Goal: Communication & Community: Share content

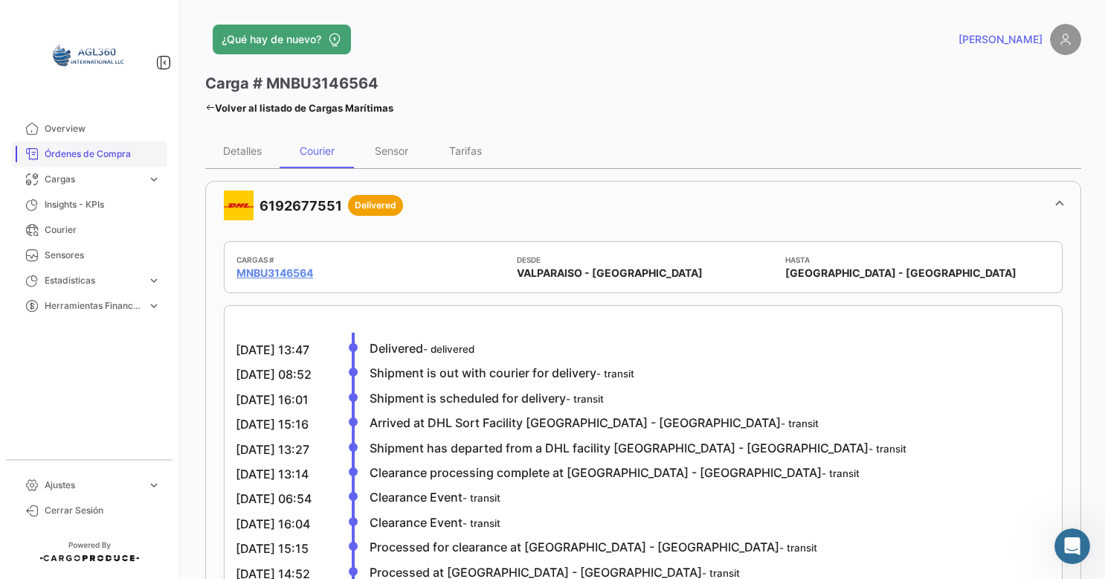
click at [103, 155] on span "Órdenes de Compra" at bounding box center [103, 153] width 116 height 13
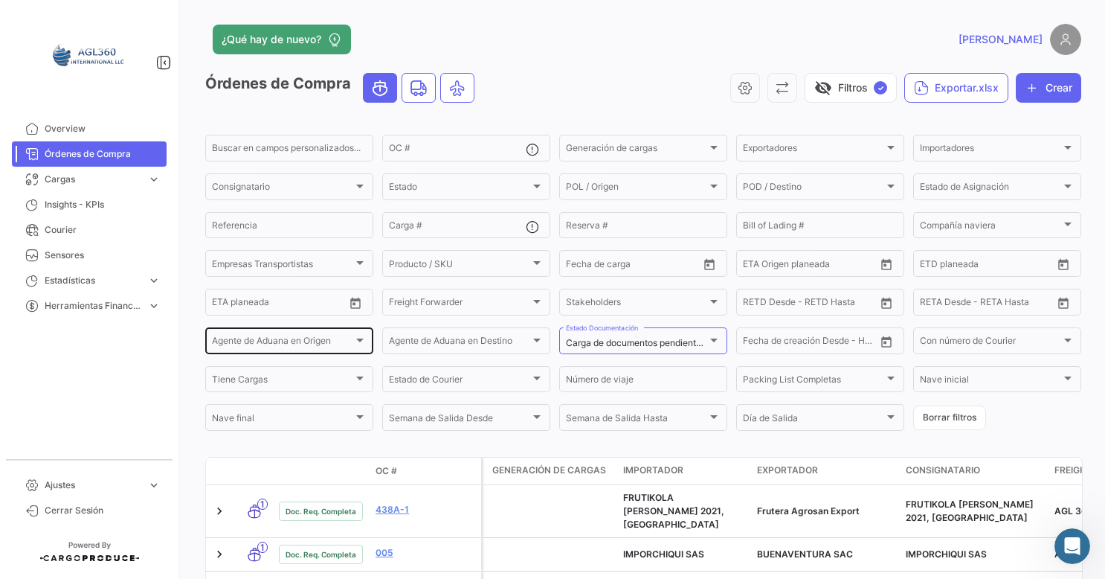
scroll to position [223, 0]
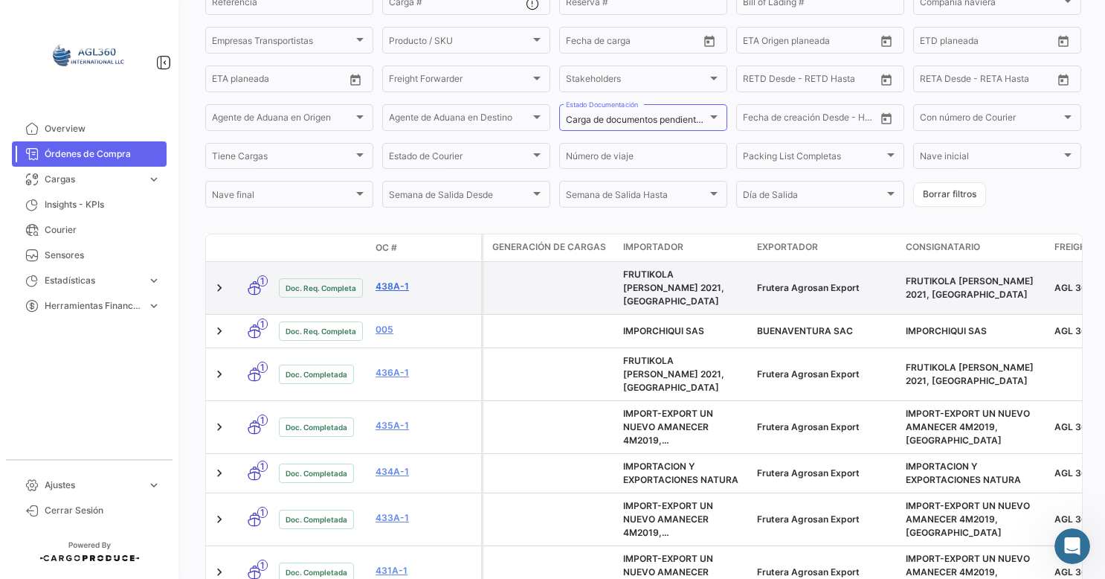
click at [391, 284] on link "438A-1" at bounding box center [426, 286] width 100 height 13
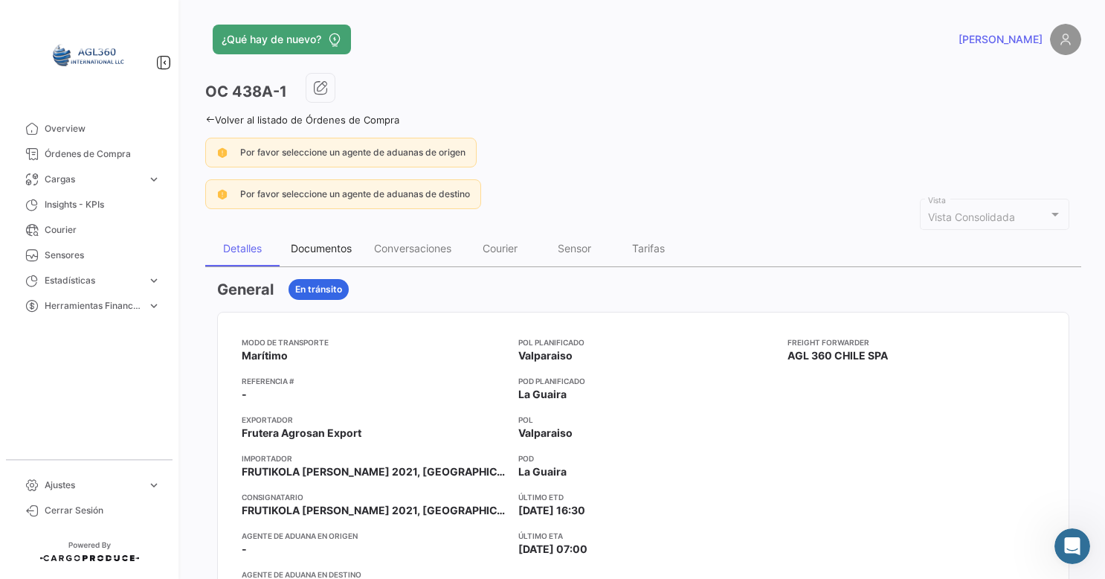
click at [321, 246] on div "Documentos" at bounding box center [321, 248] width 61 height 13
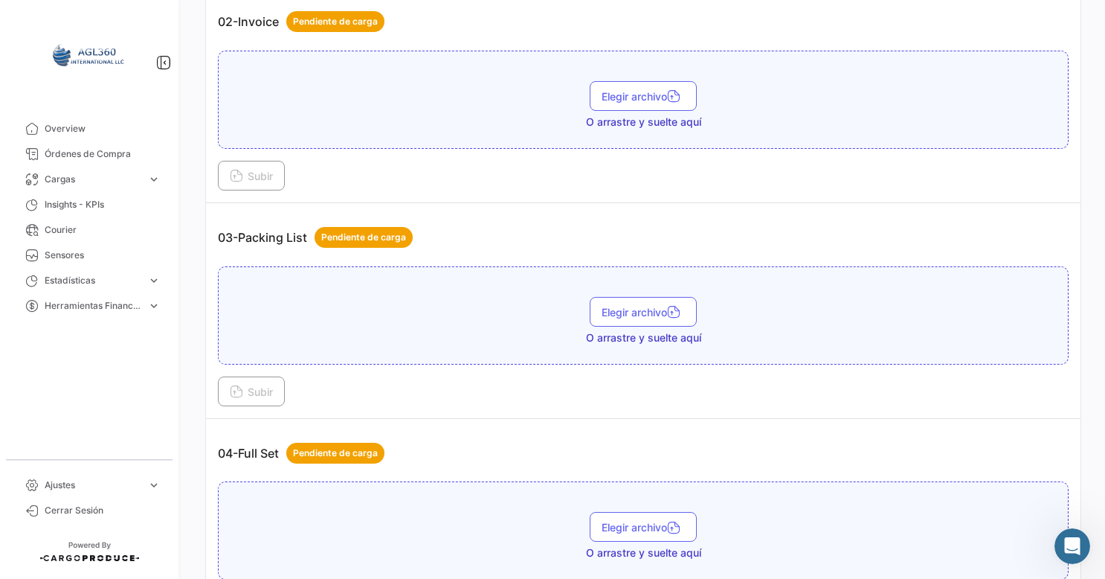
scroll to position [595, 0]
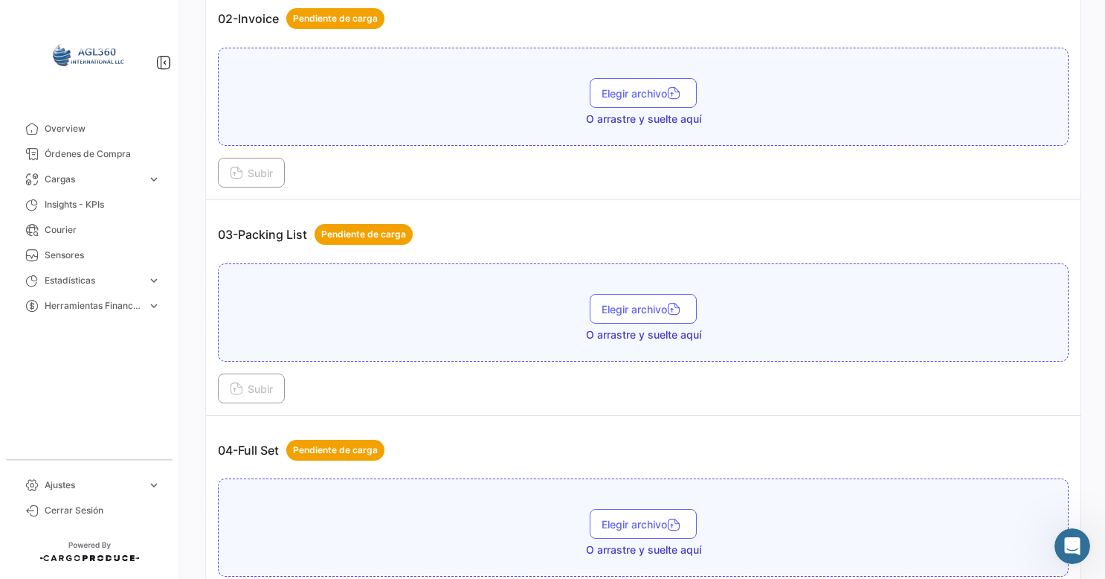
click at [793, 422] on td "04-Full Set Pendiente de carga Elegir archivo O arrastre y suelte aquí Subir" at bounding box center [643, 524] width 875 height 216
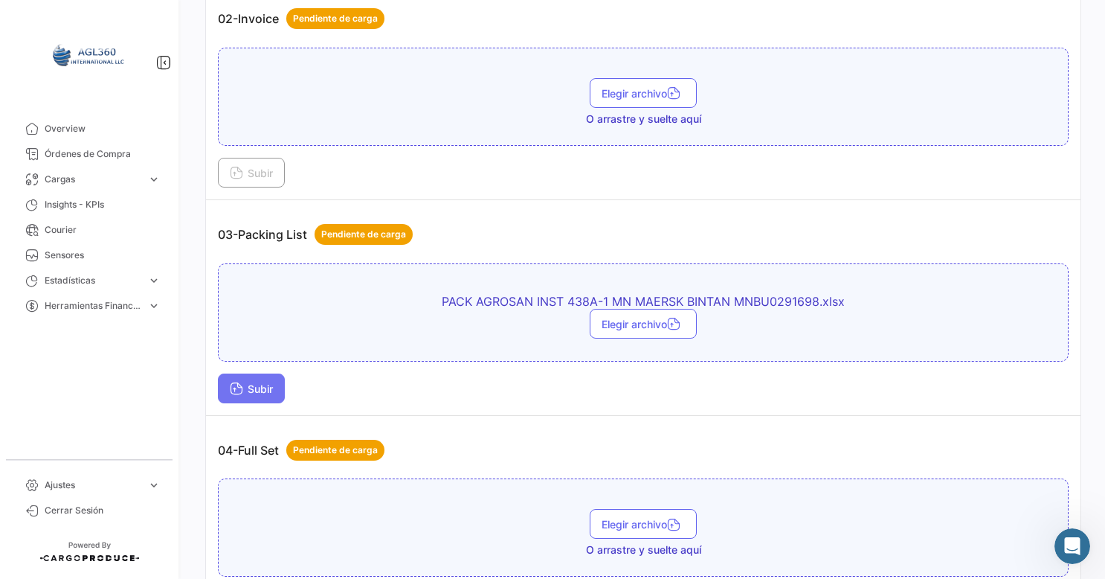
click at [247, 385] on span "Subir" at bounding box center [251, 388] width 43 height 13
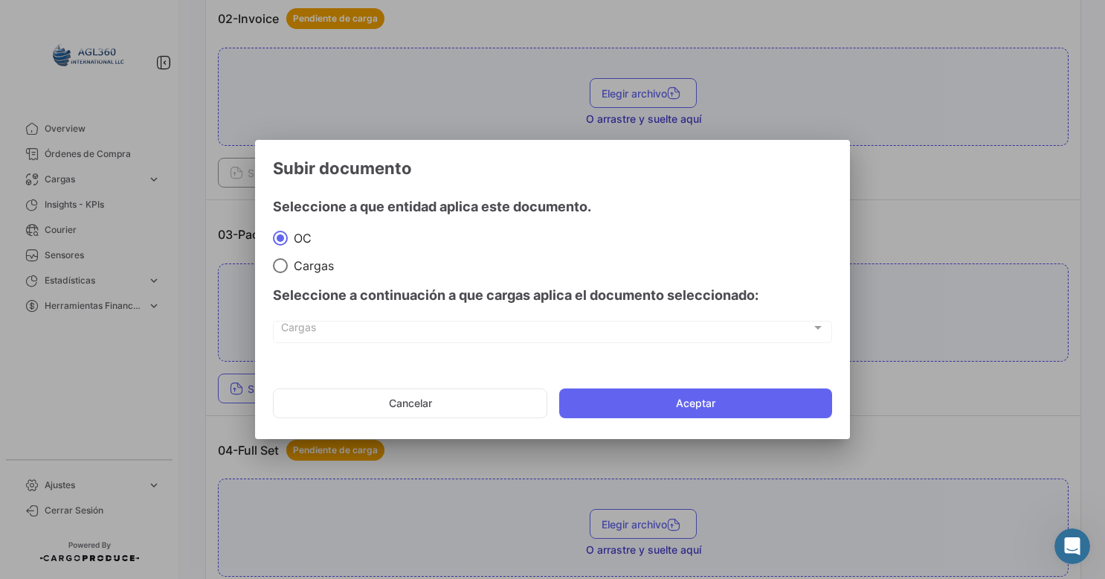
click at [313, 274] on div "Seleccione a continuación a que cargas aplica el documento seleccionado:" at bounding box center [552, 295] width 559 height 45
click at [308, 269] on span "Cargas" at bounding box center [311, 265] width 46 height 15
click at [288, 269] on input "Cargas" at bounding box center [280, 265] width 15 height 15
radio input "true"
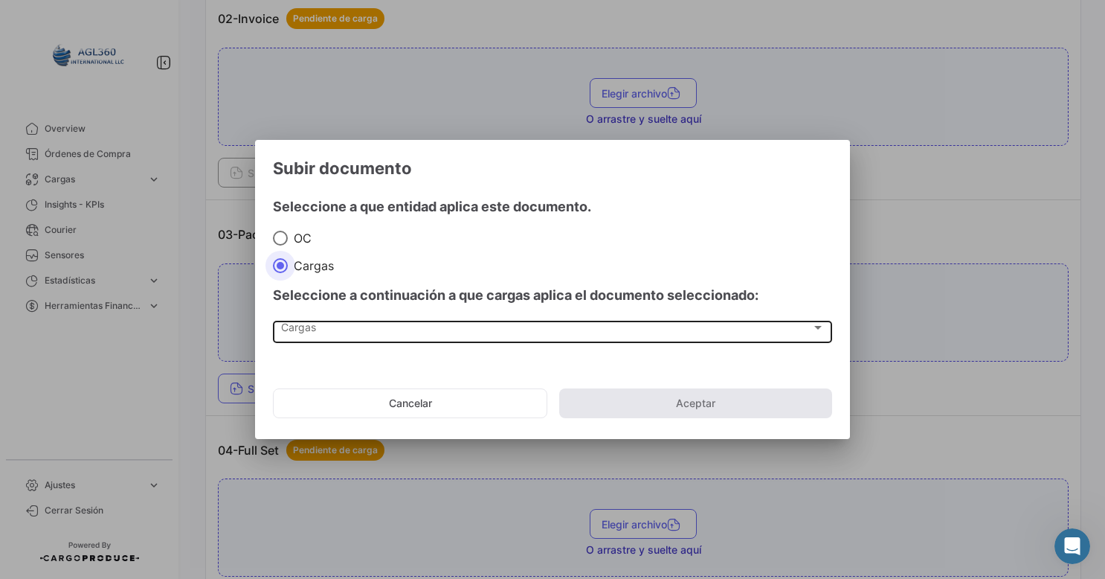
click at [318, 335] on div "Cargas" at bounding box center [546, 330] width 530 height 13
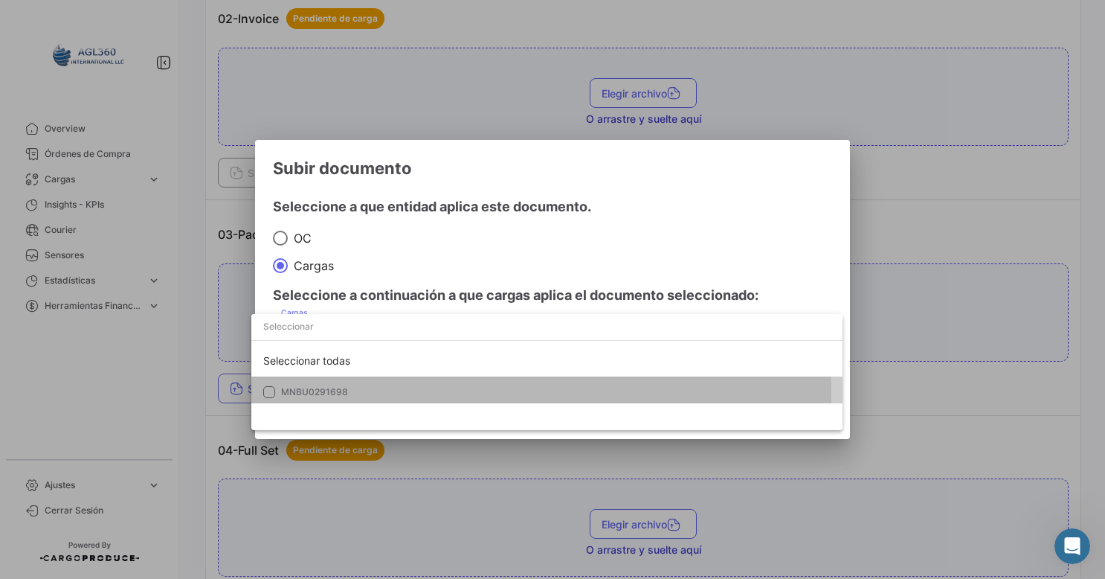
click at [320, 396] on span "MNBU0291698" at bounding box center [314, 391] width 67 height 11
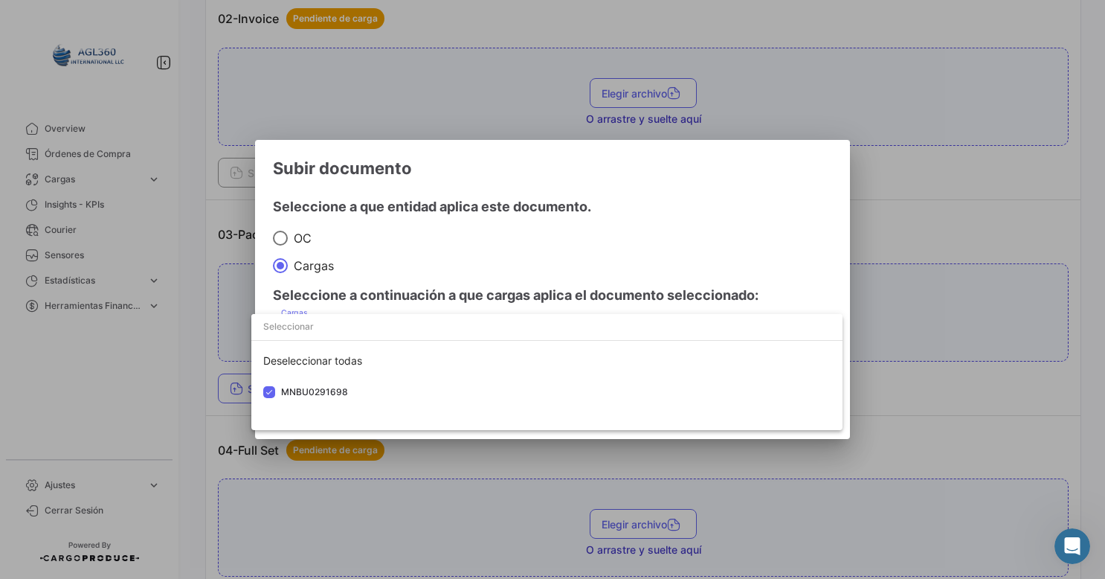
click at [807, 280] on div at bounding box center [552, 289] width 1105 height 579
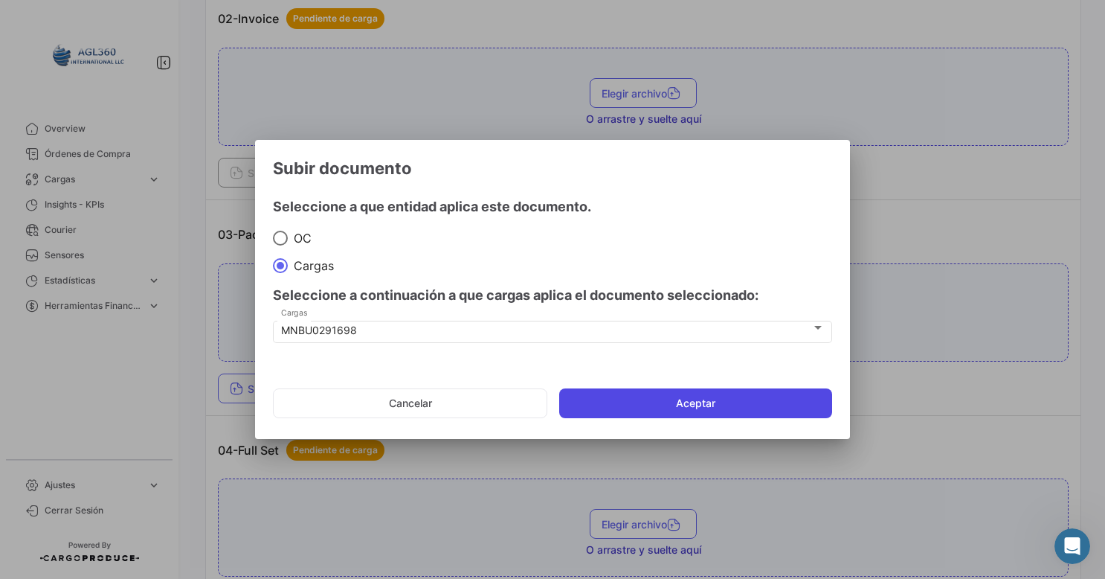
click at [722, 408] on button "Aceptar" at bounding box center [695, 403] width 273 height 30
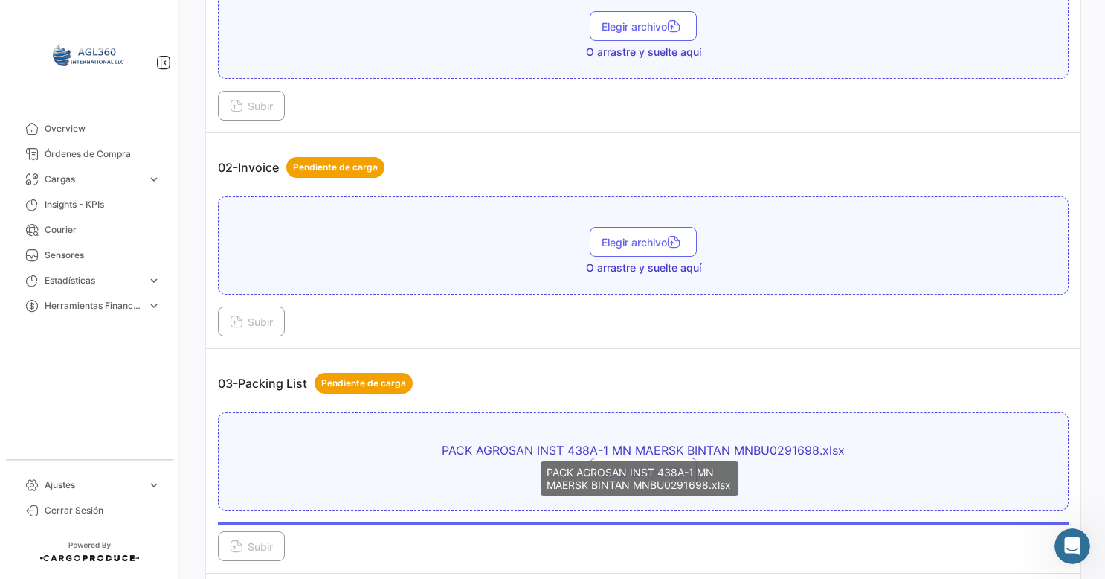
scroll to position [298, 0]
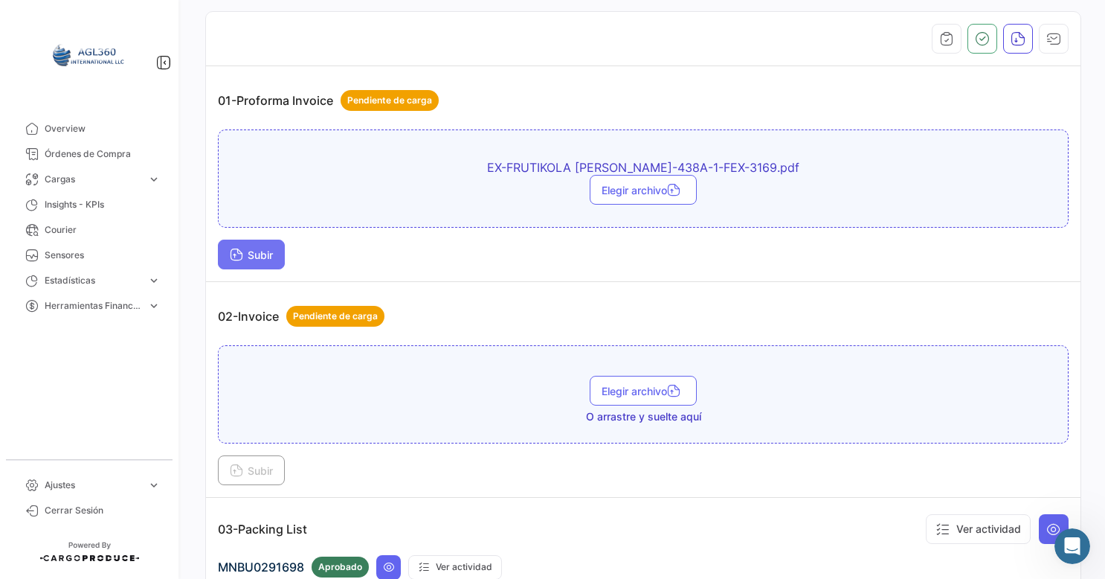
click at [242, 260] on button "Subir" at bounding box center [251, 255] width 67 height 30
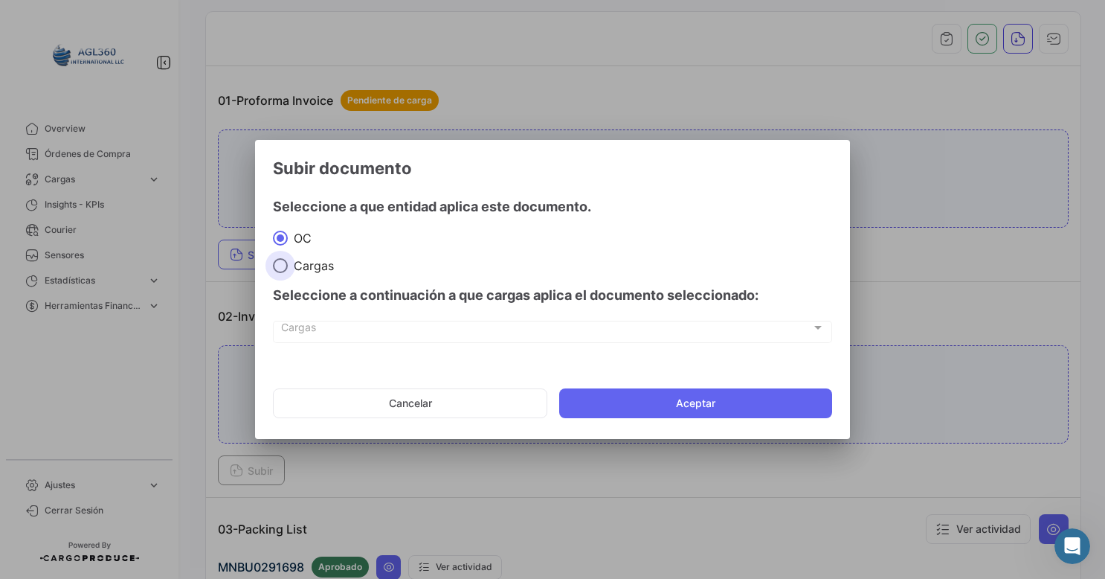
click at [295, 266] on span "Cargas" at bounding box center [311, 265] width 46 height 15
click at [288, 266] on input "Cargas" at bounding box center [280, 265] width 15 height 15
radio input "true"
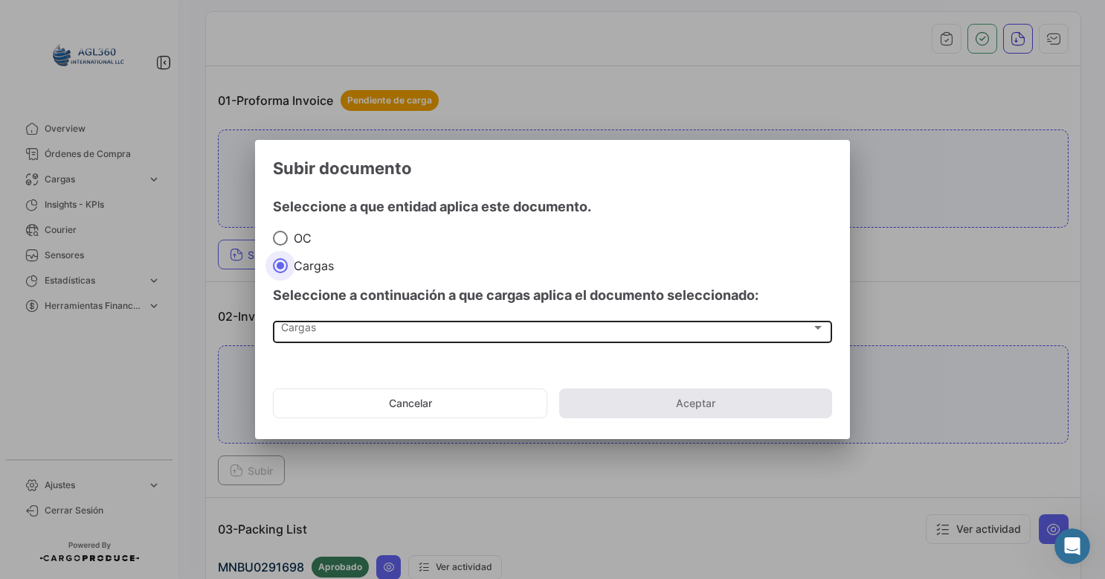
click at [344, 333] on div "Cargas" at bounding box center [546, 330] width 530 height 13
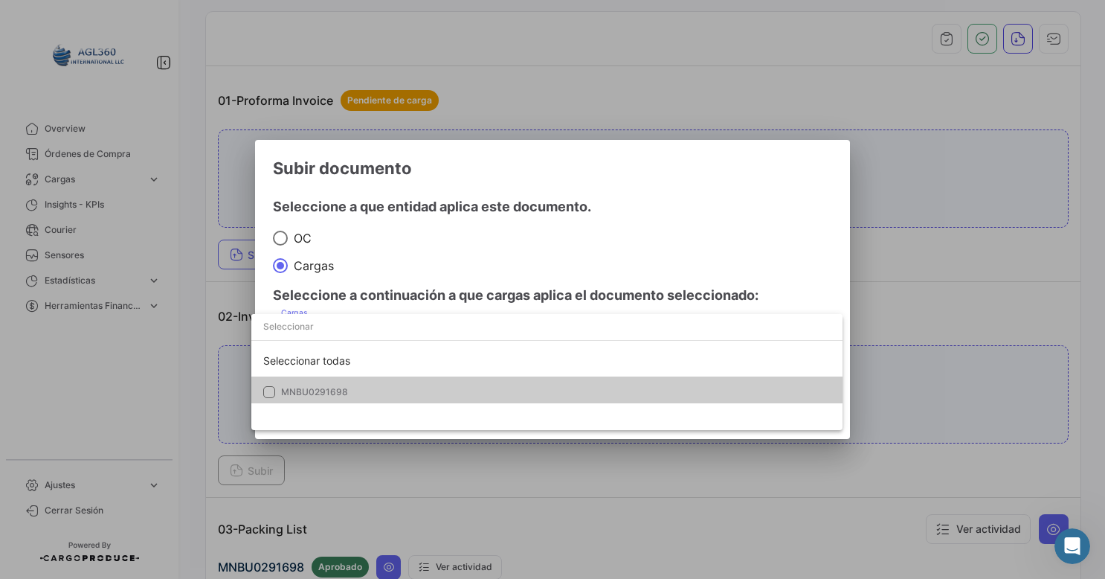
click at [311, 384] on mat-option "MNBU0291698" at bounding box center [546, 391] width 591 height 31
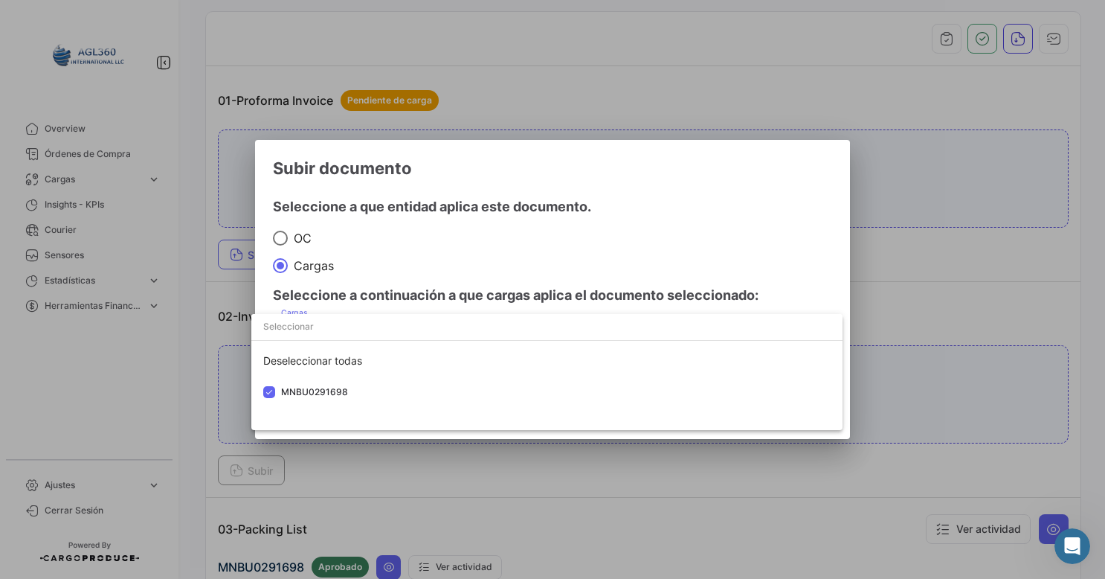
drag, startPoint x: 789, startPoint y: 260, endPoint x: 780, endPoint y: 277, distance: 19.0
click at [790, 260] on div at bounding box center [552, 289] width 1105 height 579
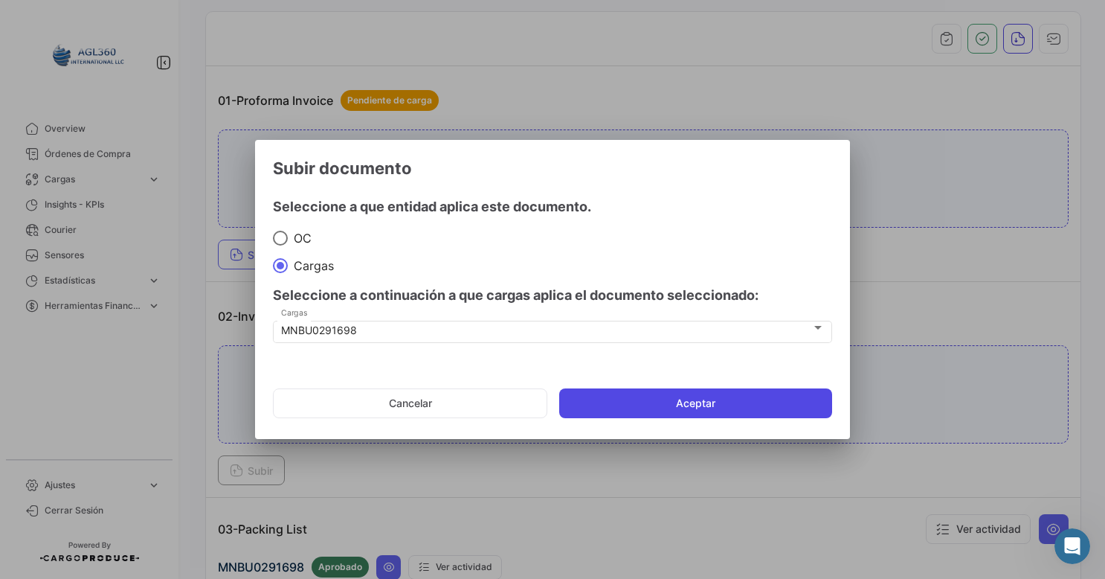
click at [708, 399] on button "Aceptar" at bounding box center [695, 403] width 273 height 30
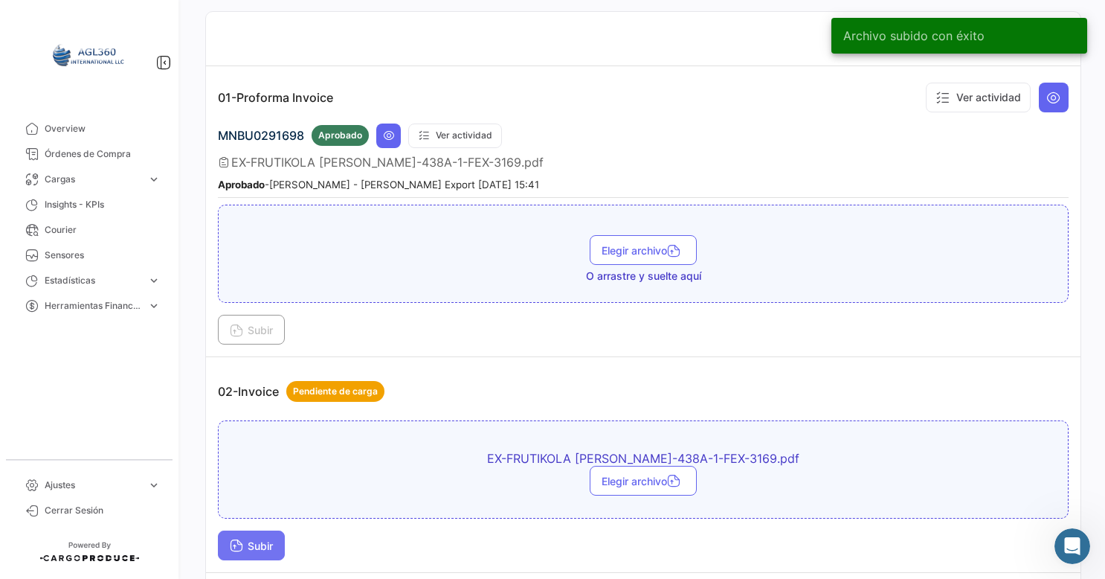
click at [247, 531] on button "Subir" at bounding box center [251, 545] width 67 height 30
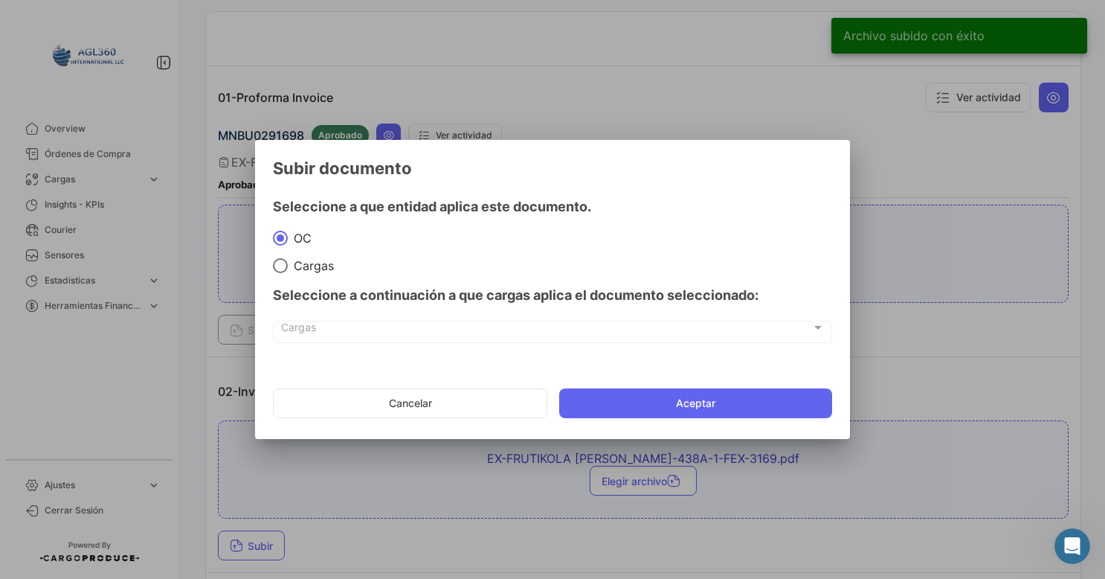
drag, startPoint x: 318, startPoint y: 277, endPoint x: 306, endPoint y: 270, distance: 14.0
click at [313, 277] on div "Seleccione a continuación a que cargas aplica el documento seleccionado:" at bounding box center [552, 295] width 559 height 45
click at [298, 269] on span "Cargas" at bounding box center [311, 265] width 46 height 15
click at [288, 269] on input "Cargas" at bounding box center [280, 265] width 15 height 15
radio input "true"
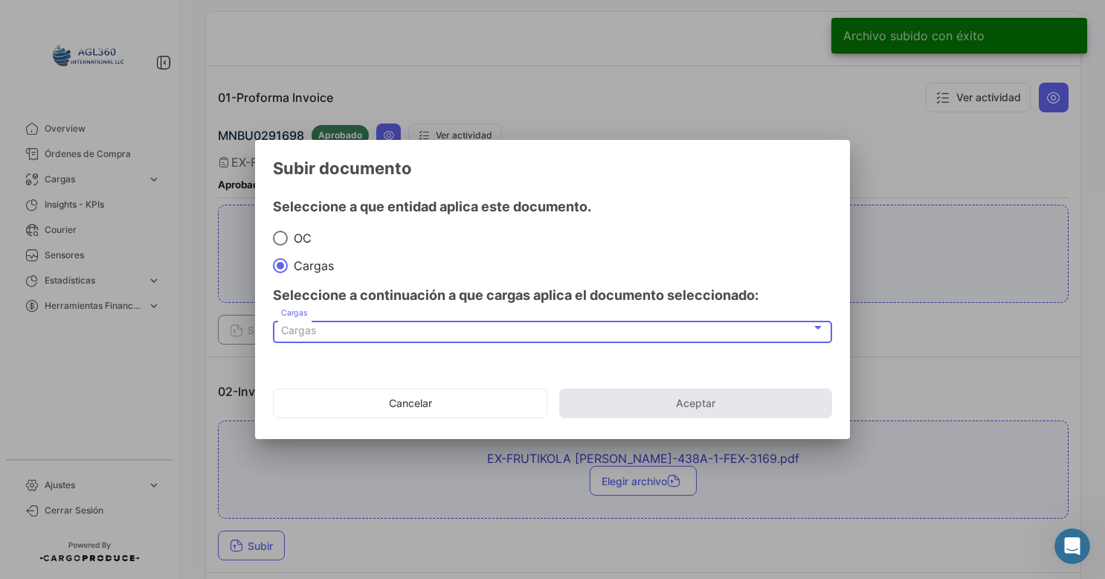
click at [412, 333] on div "Cargas" at bounding box center [546, 330] width 530 height 13
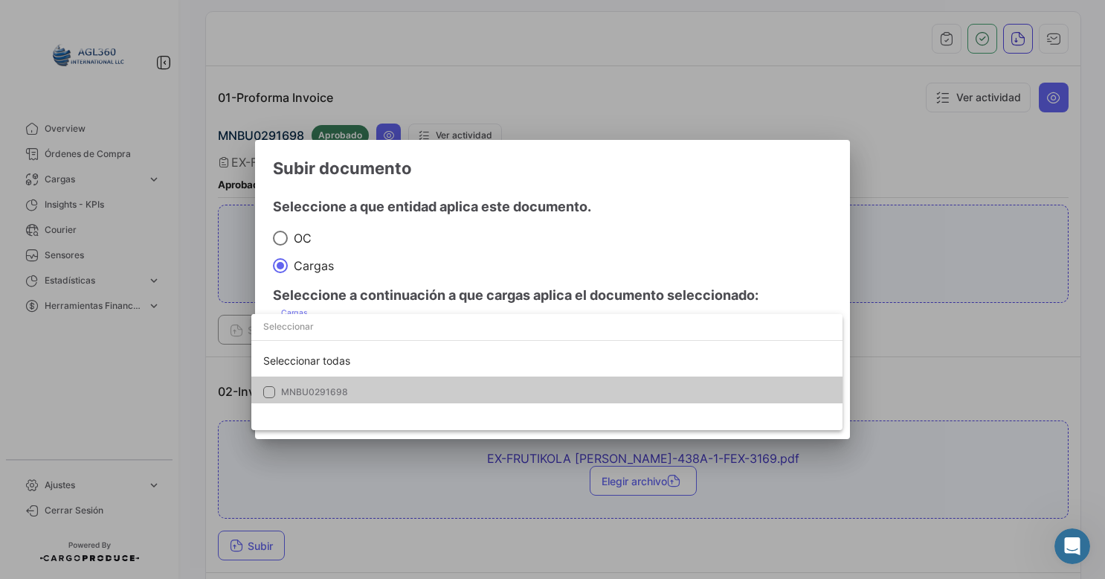
click at [309, 382] on mat-option "MNBU0291698" at bounding box center [546, 391] width 591 height 31
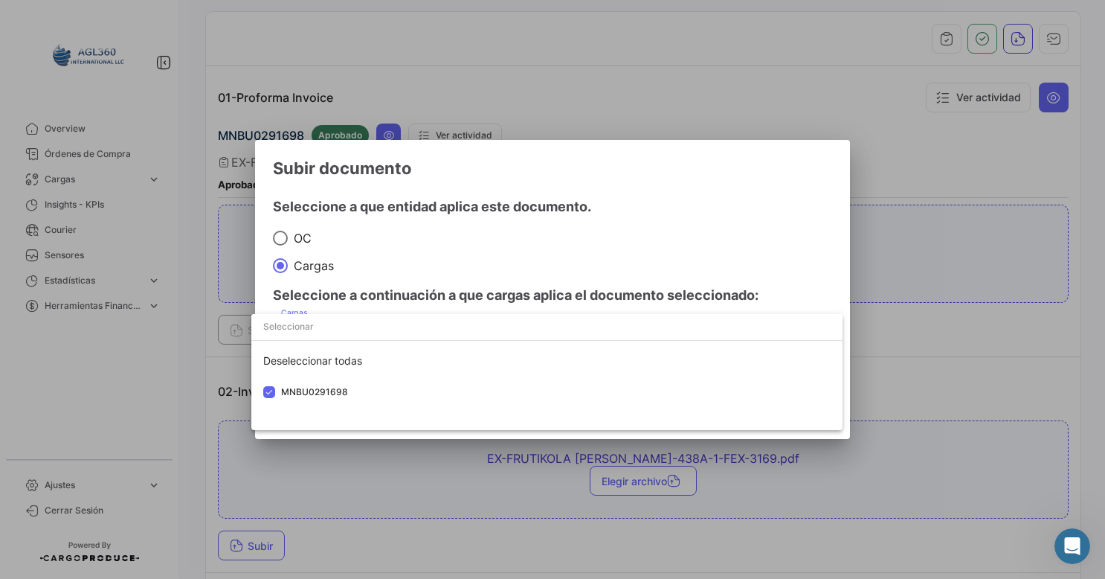
drag, startPoint x: 806, startPoint y: 236, endPoint x: 789, endPoint y: 257, distance: 27.0
click at [805, 235] on div at bounding box center [552, 289] width 1105 height 579
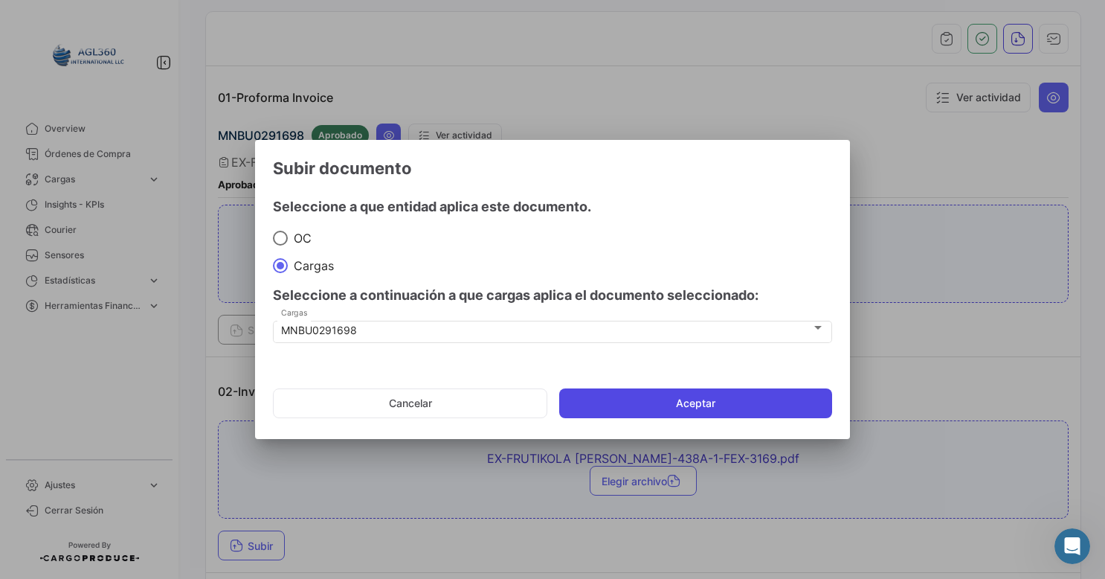
click at [699, 397] on button "Aceptar" at bounding box center [695, 403] width 273 height 30
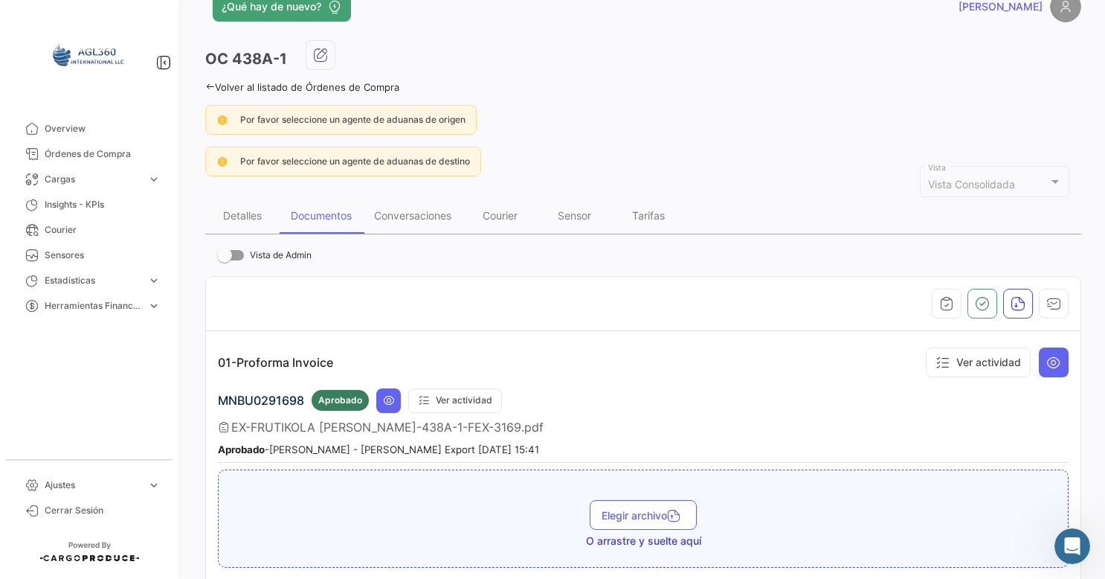
scroll to position [0, 0]
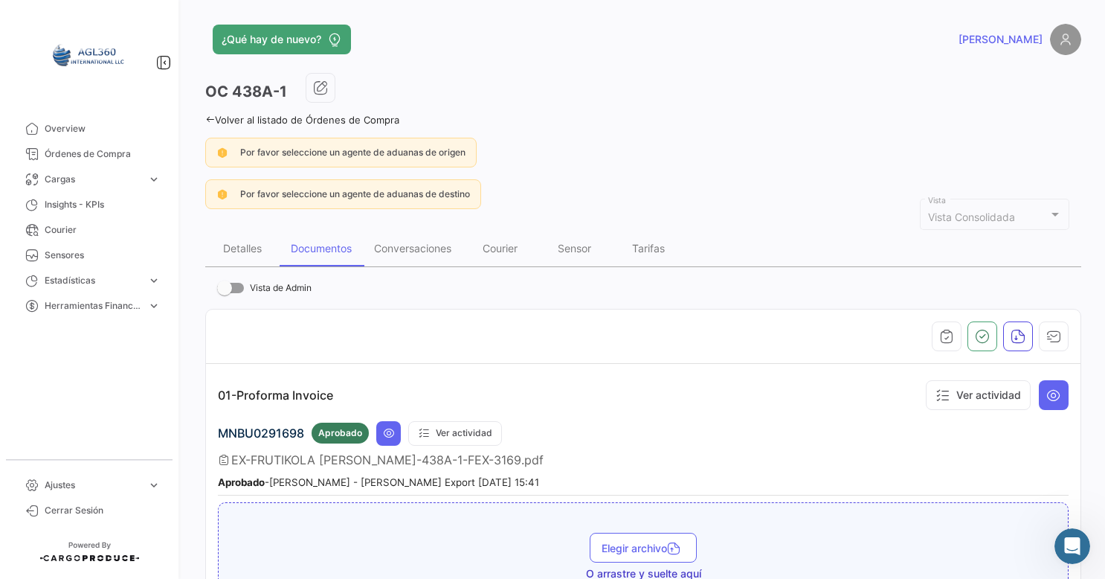
click at [208, 115] on icon at bounding box center [210, 120] width 10 height 10
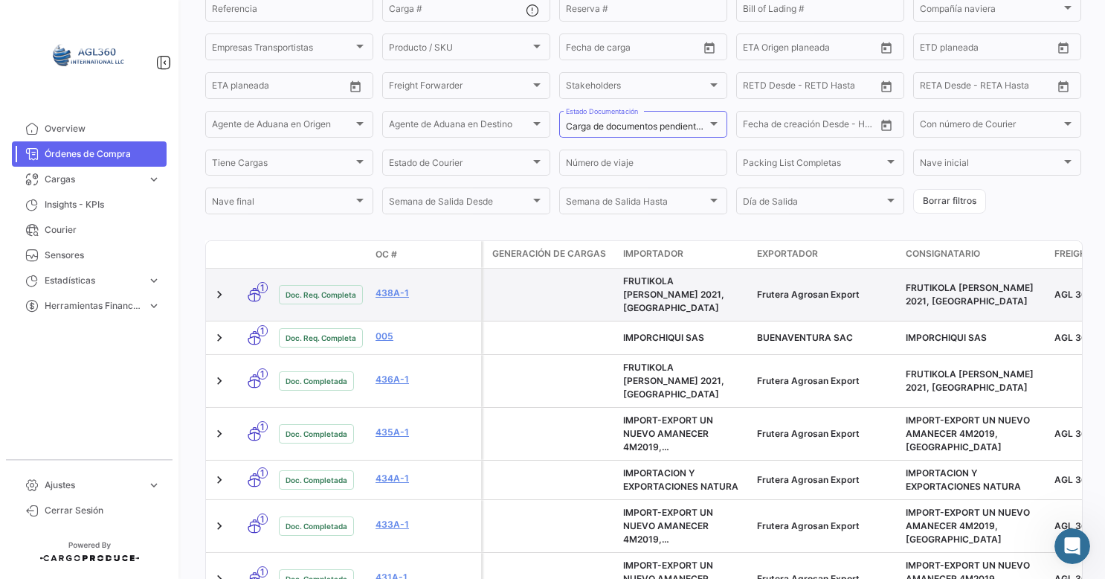
scroll to position [298, 0]
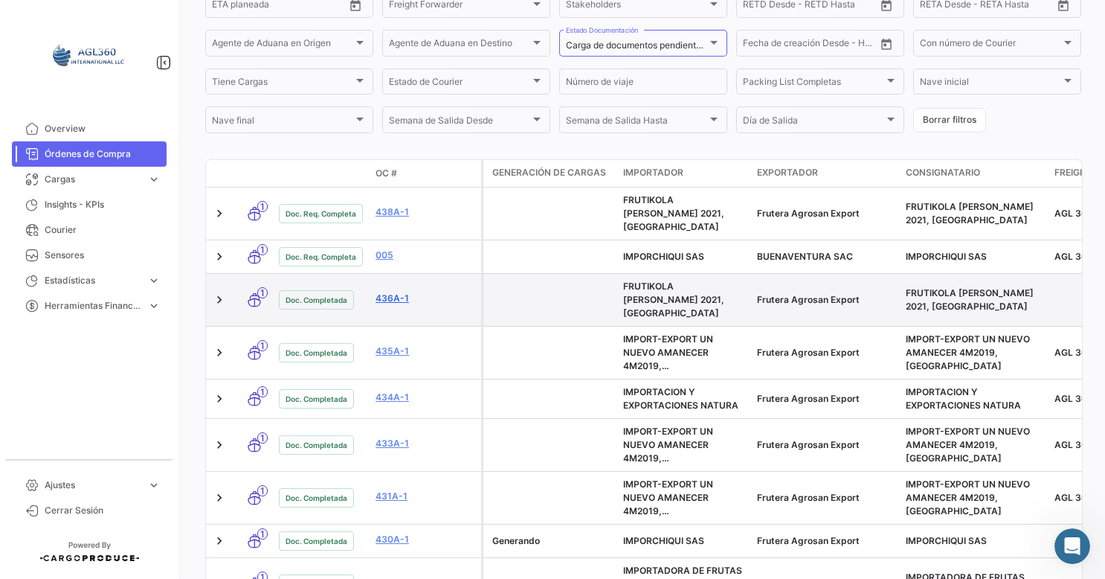
click at [400, 292] on link "436A-1" at bounding box center [426, 298] width 100 height 13
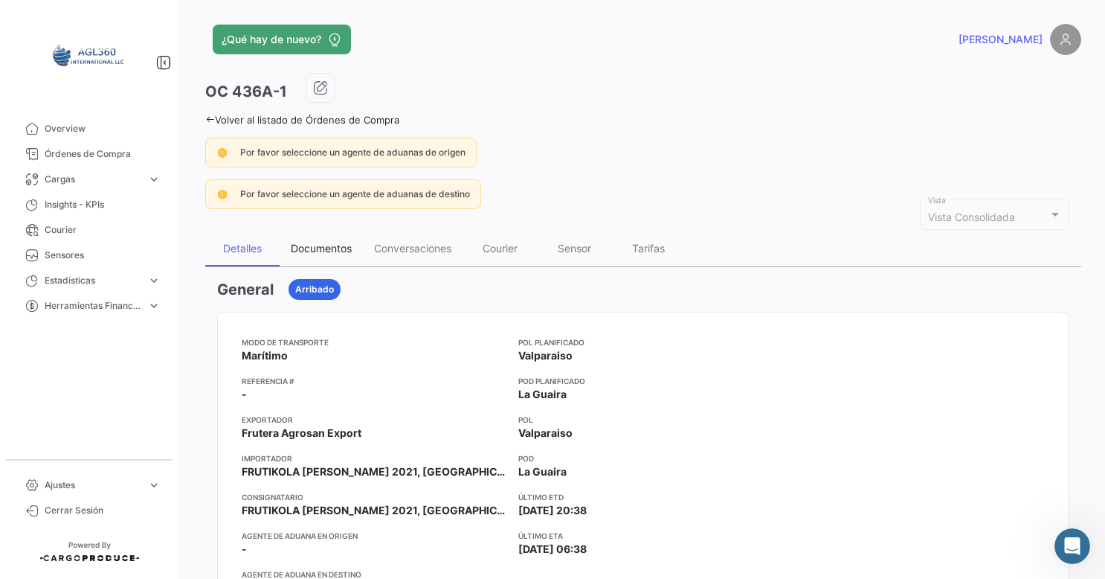
click at [329, 251] on div "Documentos" at bounding box center [321, 248] width 61 height 13
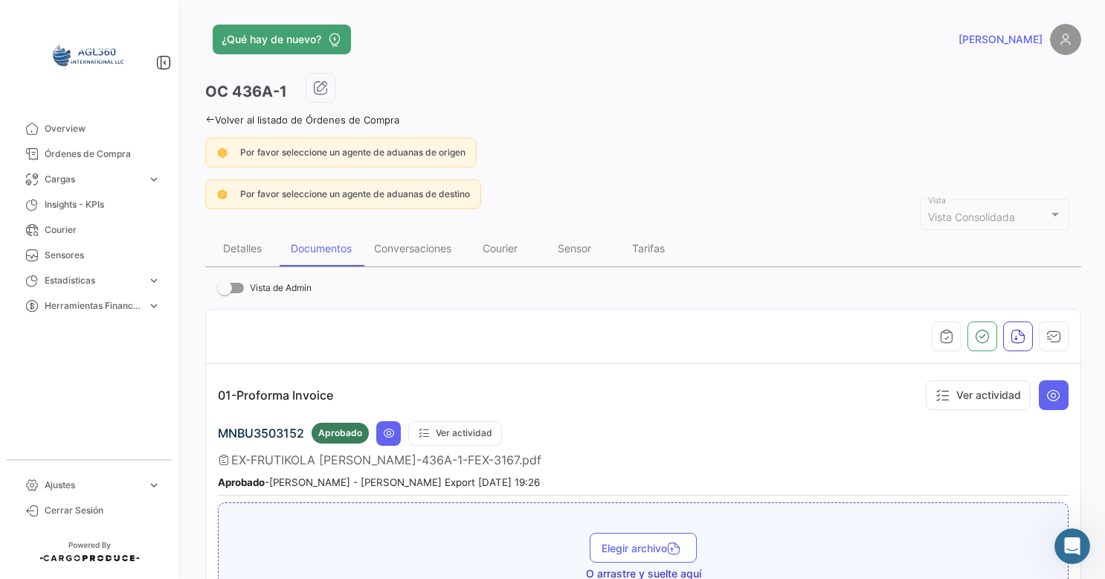
click at [208, 114] on link "Volver al listado de Órdenes de Compra" at bounding box center [302, 120] width 194 height 12
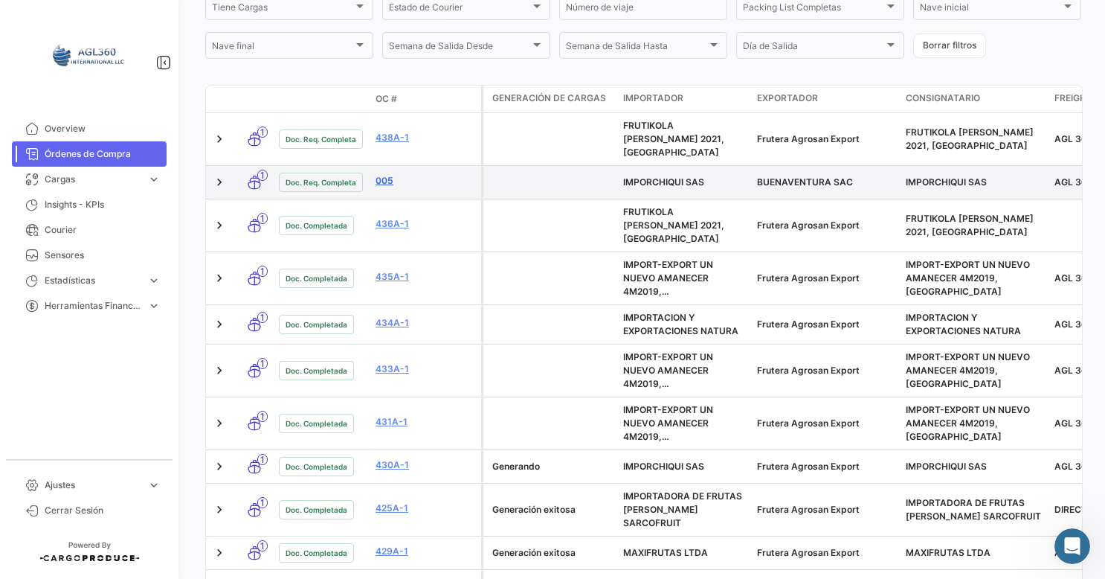
scroll to position [149, 0]
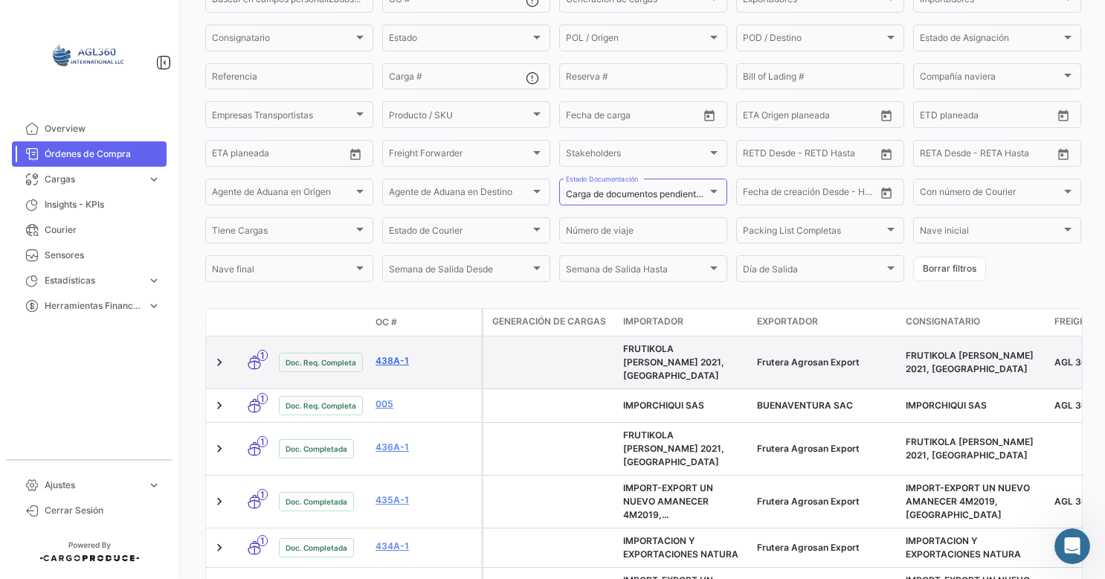
click at [394, 359] on link "438A-1" at bounding box center [426, 360] width 100 height 13
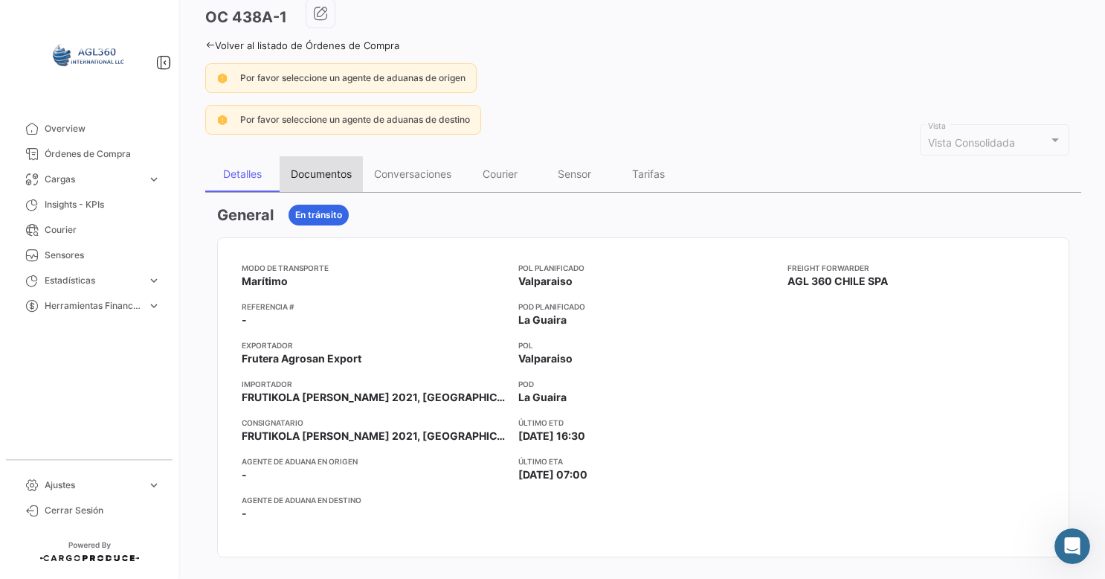
drag, startPoint x: 338, startPoint y: 180, endPoint x: 383, endPoint y: 197, distance: 48.5
click at [338, 179] on div "Documentos" at bounding box center [321, 174] width 83 height 36
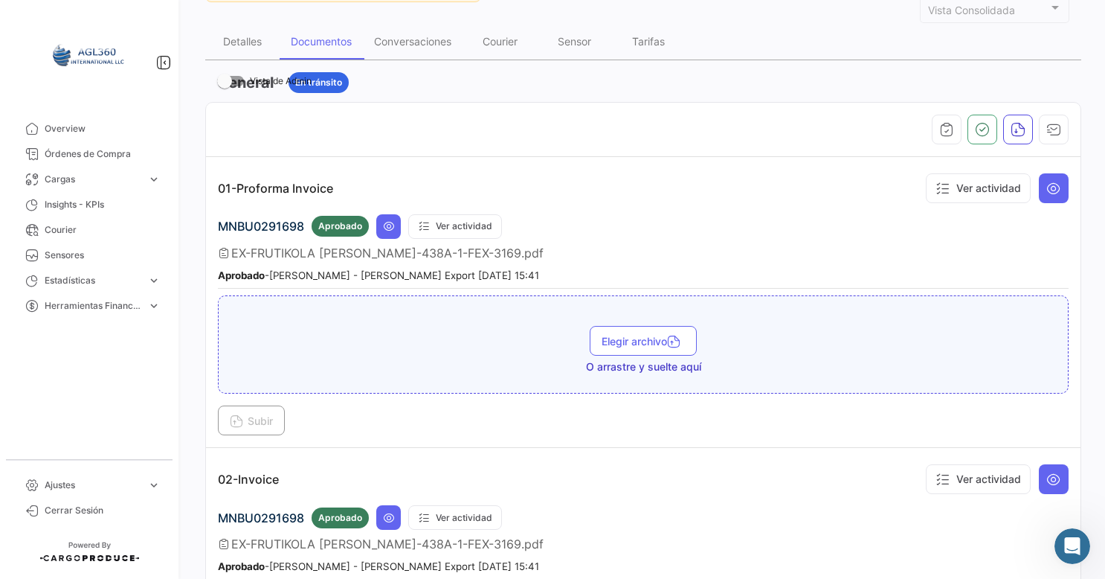
scroll to position [372, 0]
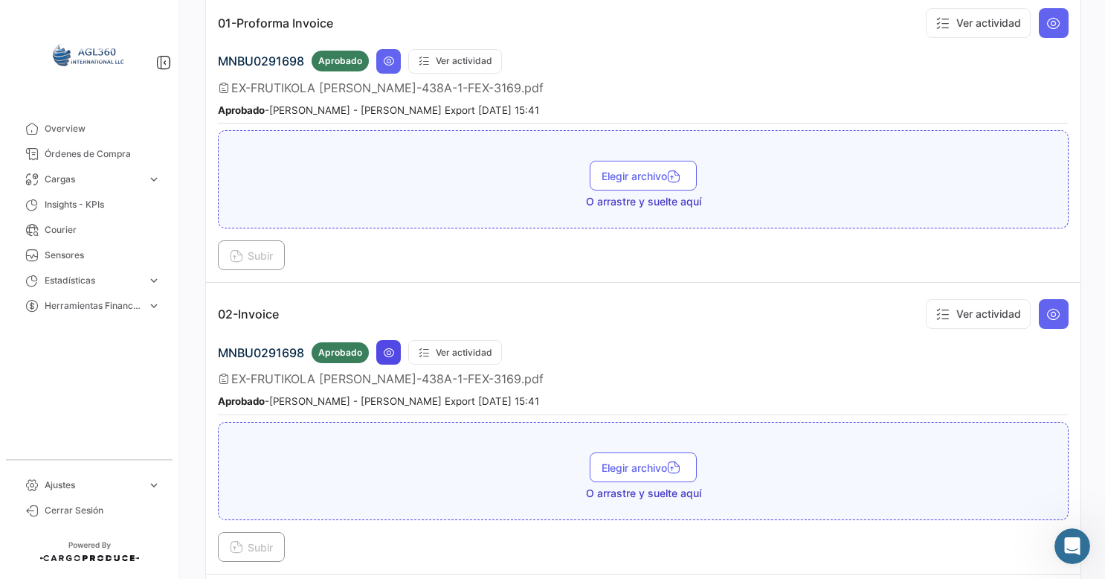
click at [383, 347] on icon at bounding box center [389, 353] width 12 height 12
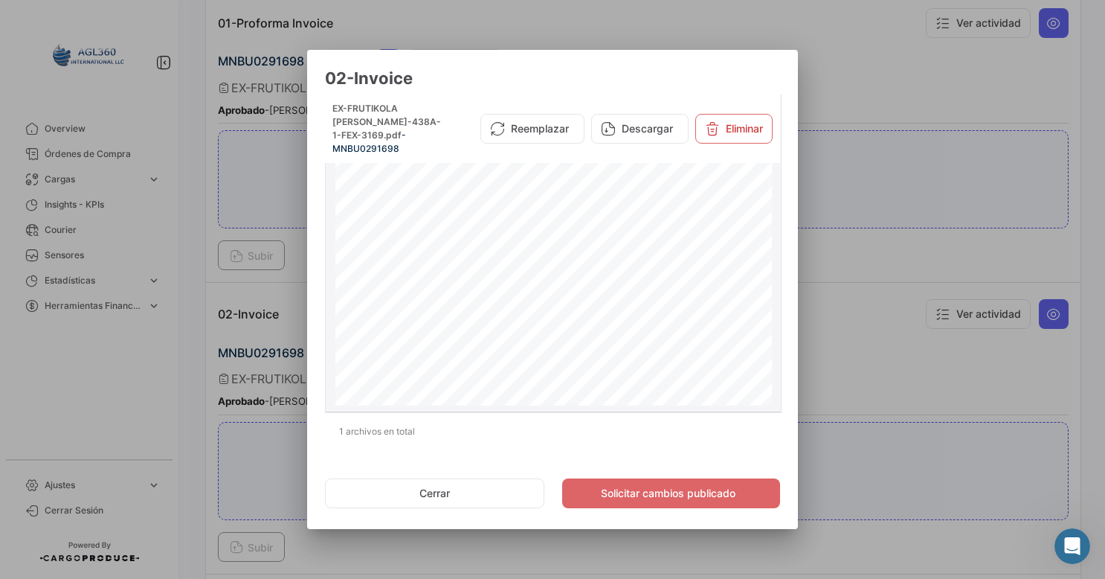
scroll to position [298, 0]
drag, startPoint x: 930, startPoint y: 213, endPoint x: 924, endPoint y: 238, distance: 25.3
click at [931, 213] on div at bounding box center [552, 289] width 1105 height 579
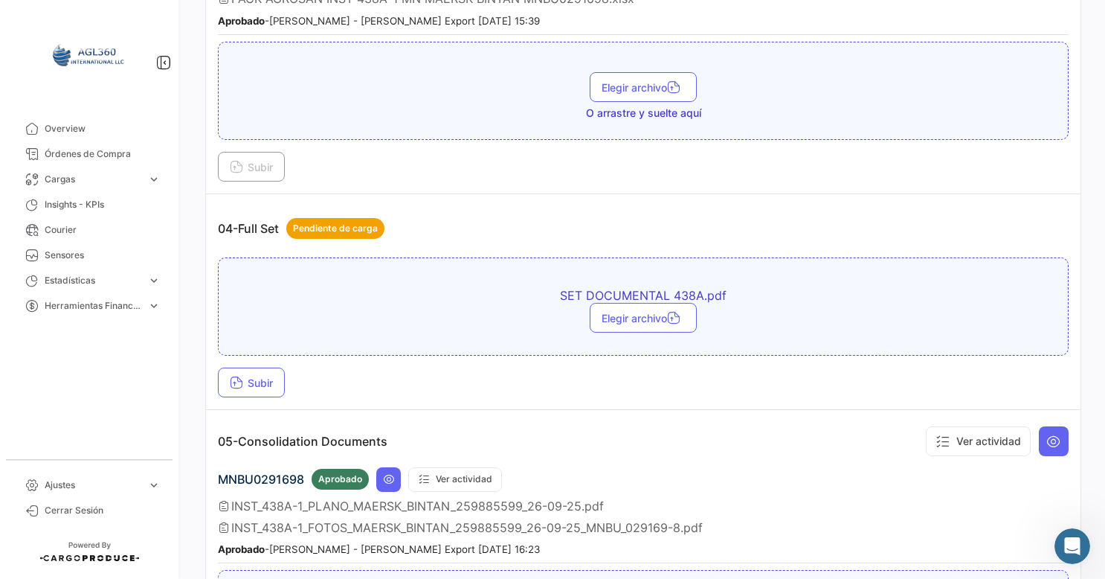
scroll to position [1041, 0]
click at [257, 378] on span "Subir" at bounding box center [251, 384] width 43 height 13
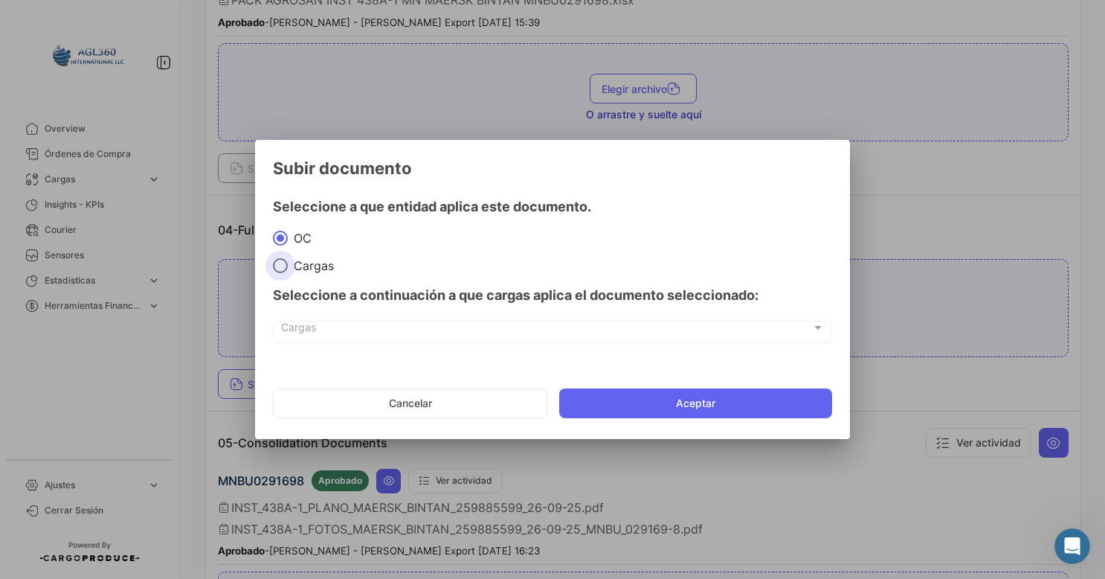
click at [279, 267] on span at bounding box center [280, 265] width 15 height 15
click at [279, 267] on input "Cargas" at bounding box center [280, 265] width 15 height 15
radio input "true"
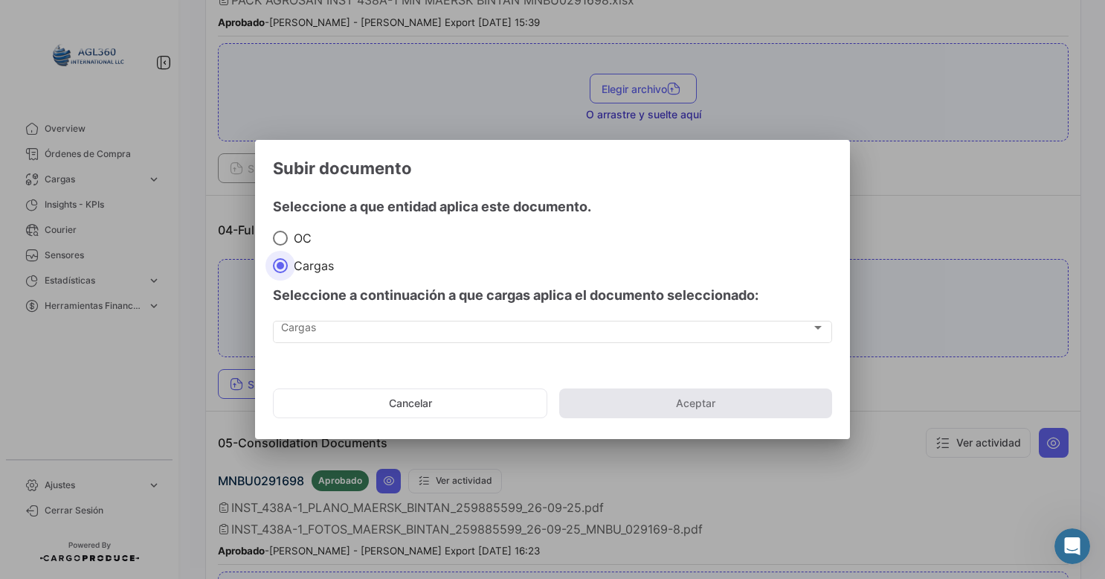
click at [348, 346] on div "Cargas Cargas" at bounding box center [552, 339] width 559 height 37
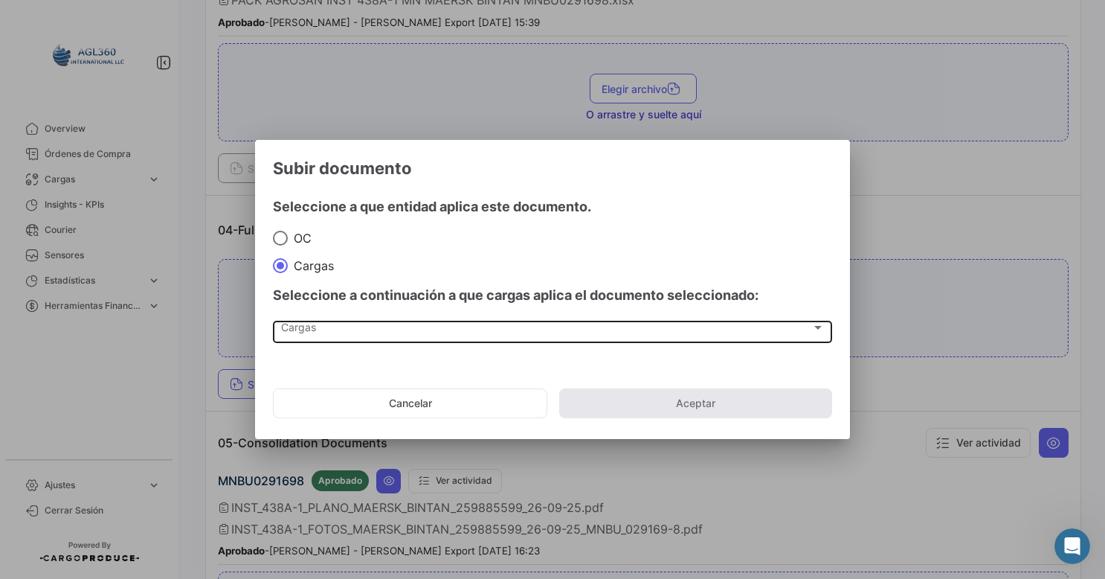
click at [348, 335] on div "Cargas" at bounding box center [546, 330] width 530 height 13
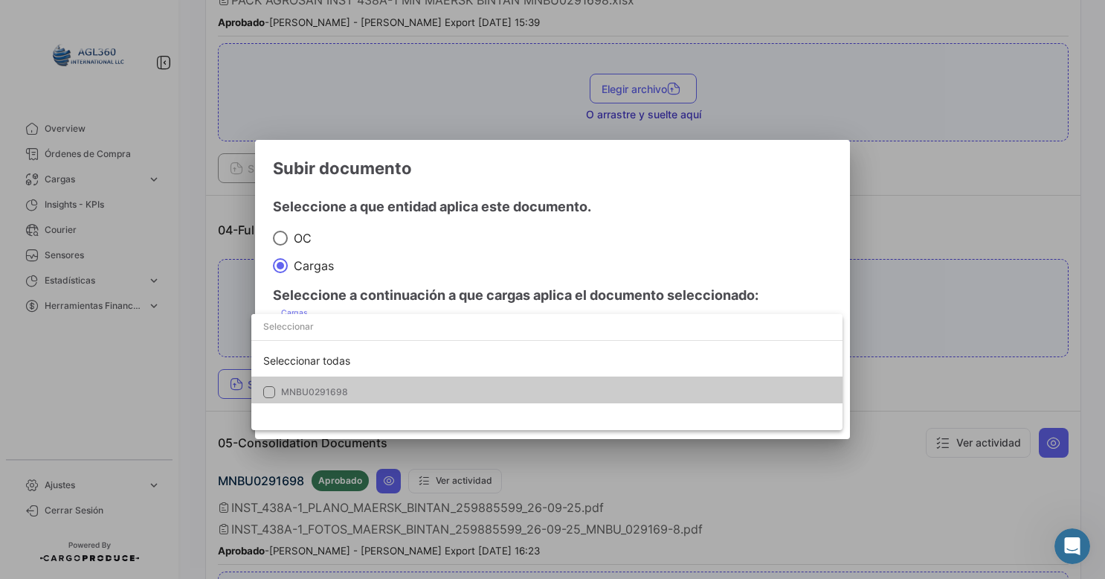
click at [317, 395] on span "MNBU0291698" at bounding box center [314, 391] width 67 height 11
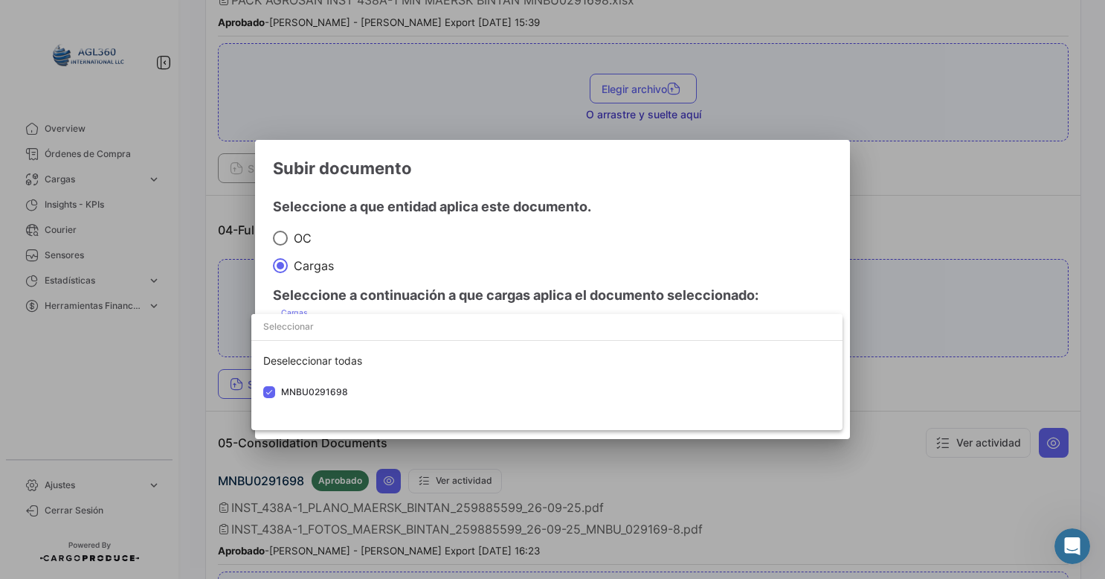
click at [701, 256] on div at bounding box center [552, 289] width 1105 height 579
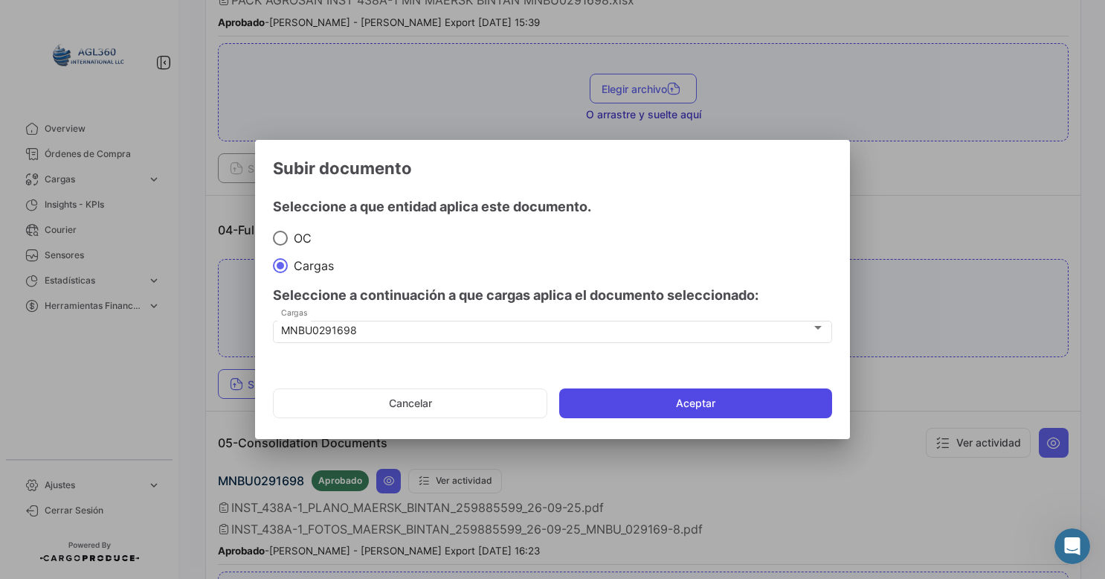
click at [629, 409] on button "Aceptar" at bounding box center [695, 403] width 273 height 30
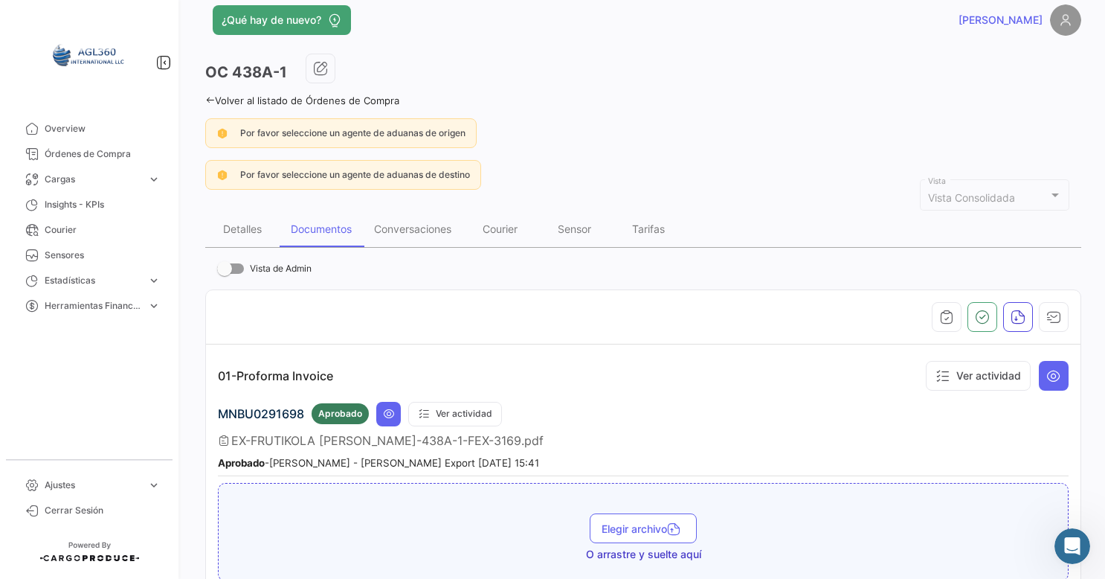
scroll to position [0, 0]
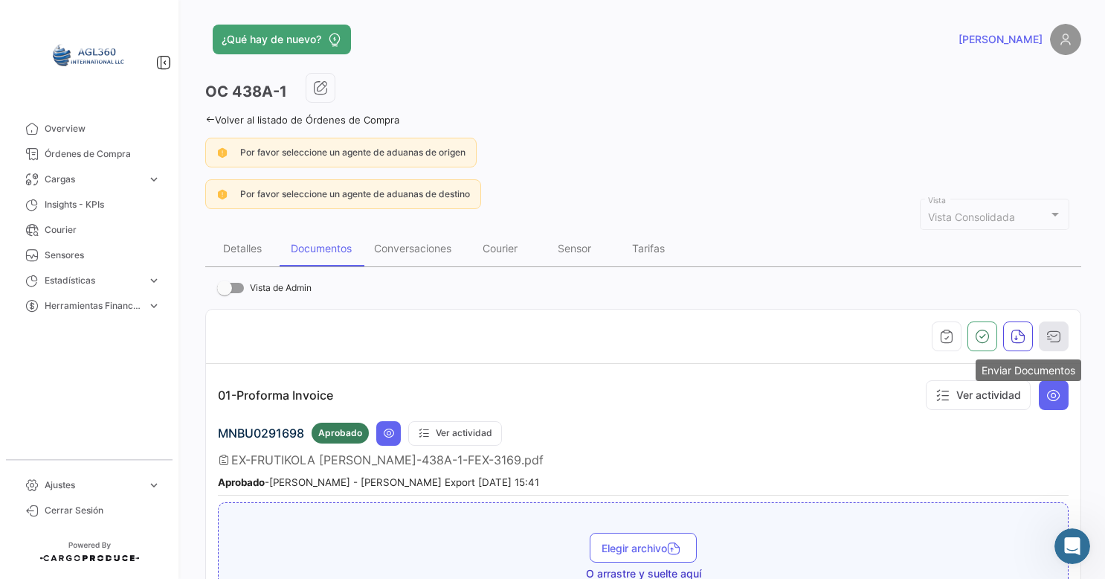
click at [1048, 332] on icon "button" at bounding box center [1054, 336] width 15 height 15
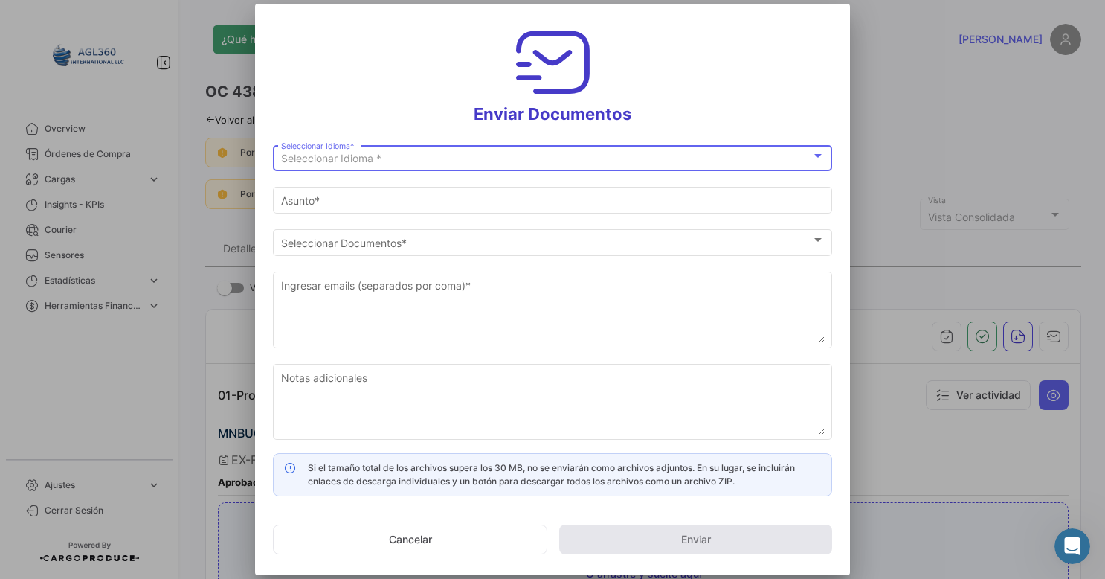
click at [406, 156] on div "Seleccionar Idioma *" at bounding box center [546, 158] width 530 height 13
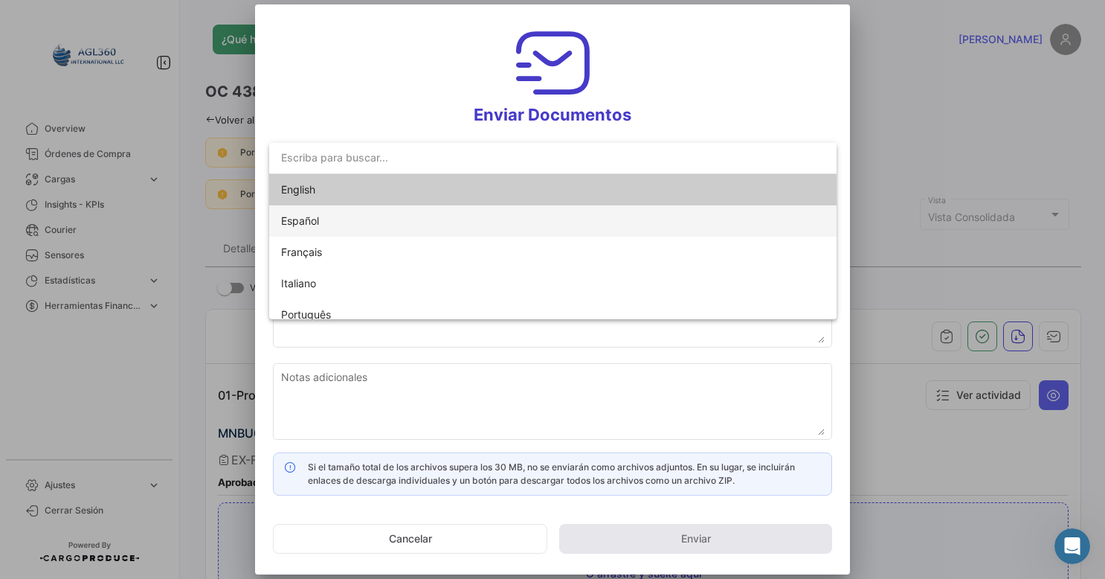
click at [353, 220] on span "Español" at bounding box center [553, 220] width 544 height 31
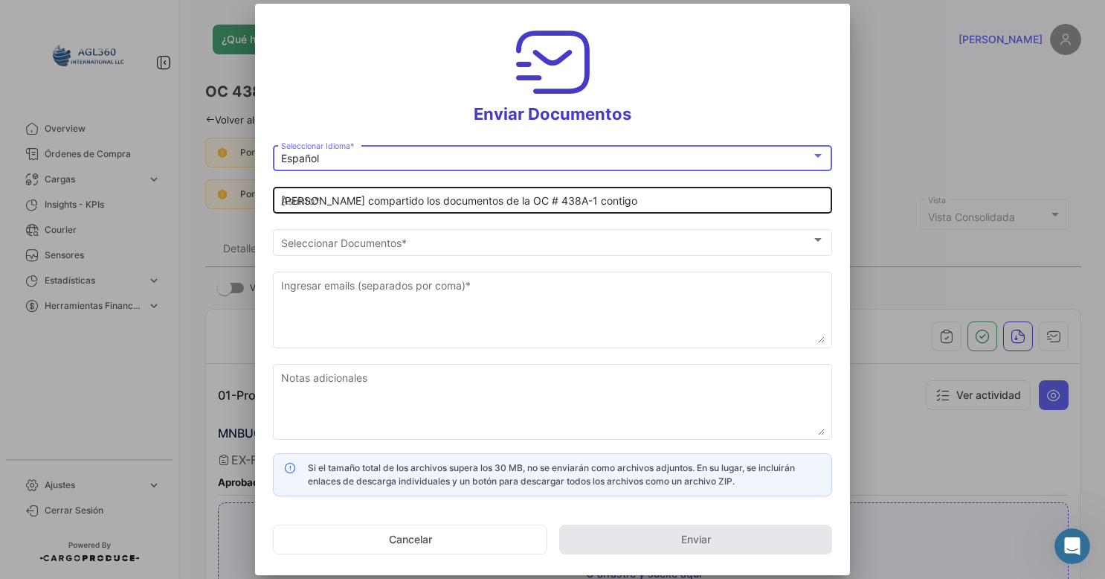
click at [338, 199] on input "[PERSON_NAME] compartido los documentos de la OC # 438A-1 contigo" at bounding box center [553, 201] width 544 height 13
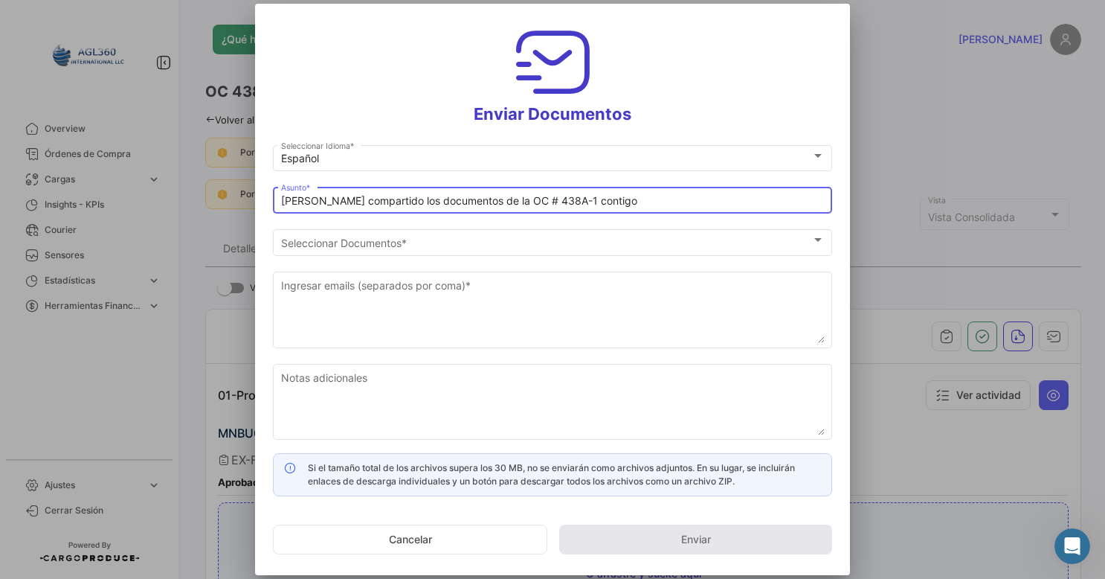
click at [461, 190] on div "[PERSON_NAME] compartido los documentos de la OC # 438A-1 contigo Asunto *" at bounding box center [553, 198] width 544 height 29
drag, startPoint x: 494, startPoint y: 200, endPoint x: 225, endPoint y: 190, distance: 269.5
click at [225, 190] on div "Enviar Documentos Español Seleccionar Idioma * [PERSON_NAME] compartido los doc…" at bounding box center [552, 289] width 1105 height 579
drag, startPoint x: 452, startPoint y: 202, endPoint x: 526, endPoint y: 211, distance: 74.2
click at [526, 211] on div "SET DOCUMENTAL || OC # 438A-1 contigo Asunto *" at bounding box center [553, 198] width 544 height 29
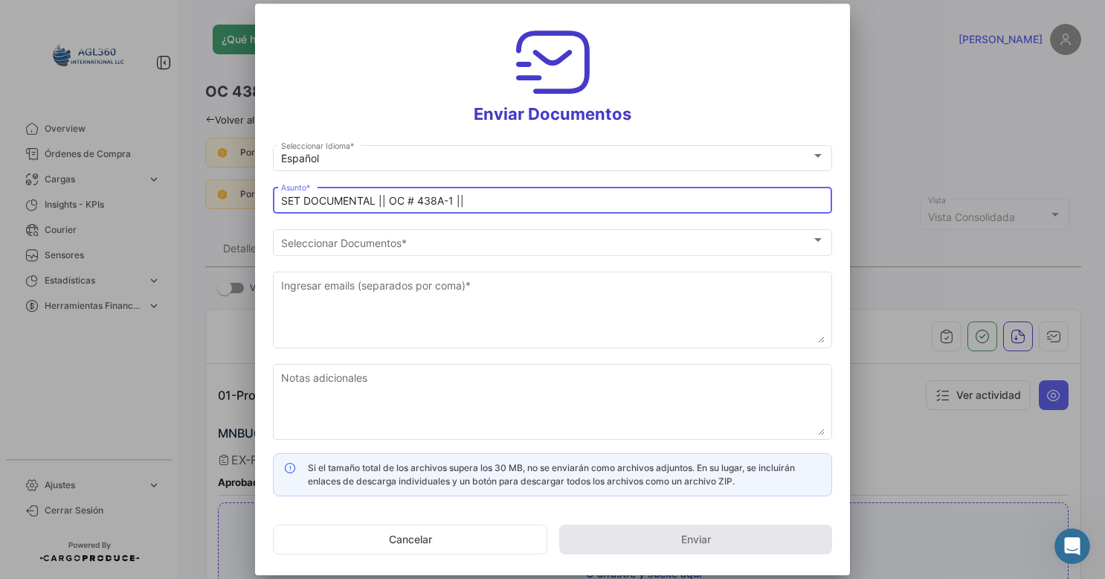
click at [405, 199] on input "SET DOCUMENTAL || OC # 438A-1 ||" at bounding box center [553, 201] width 544 height 13
click at [466, 201] on input "SET DOCUMENTAL || # 438A-1 ||" at bounding box center [553, 201] width 544 height 13
type input "SET DOCUMENTAL || # 438A-1 || BL:"
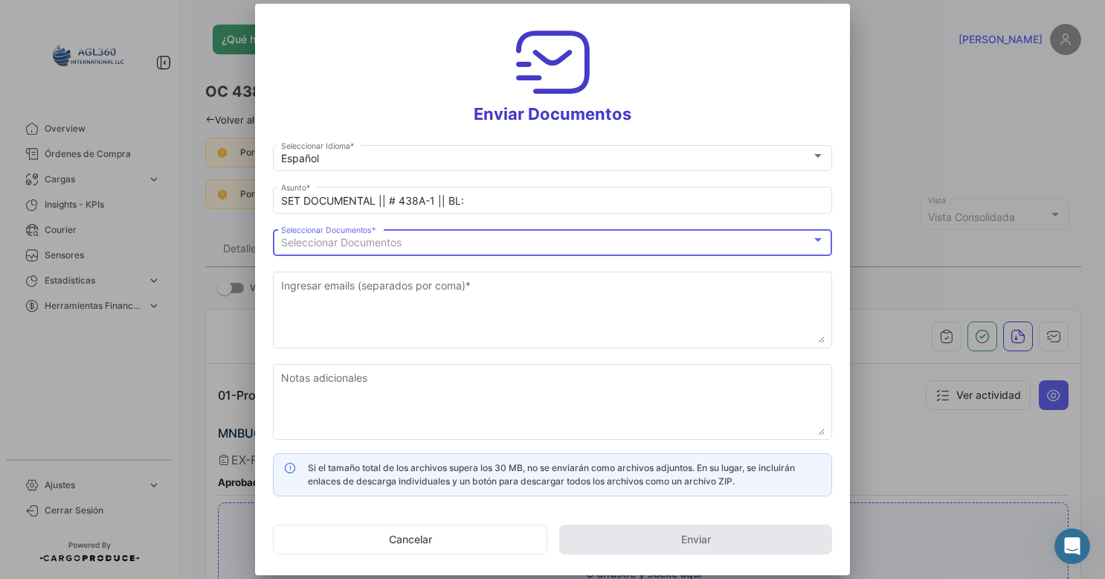
click at [359, 244] on span "Seleccionar Documentos" at bounding box center [341, 242] width 121 height 13
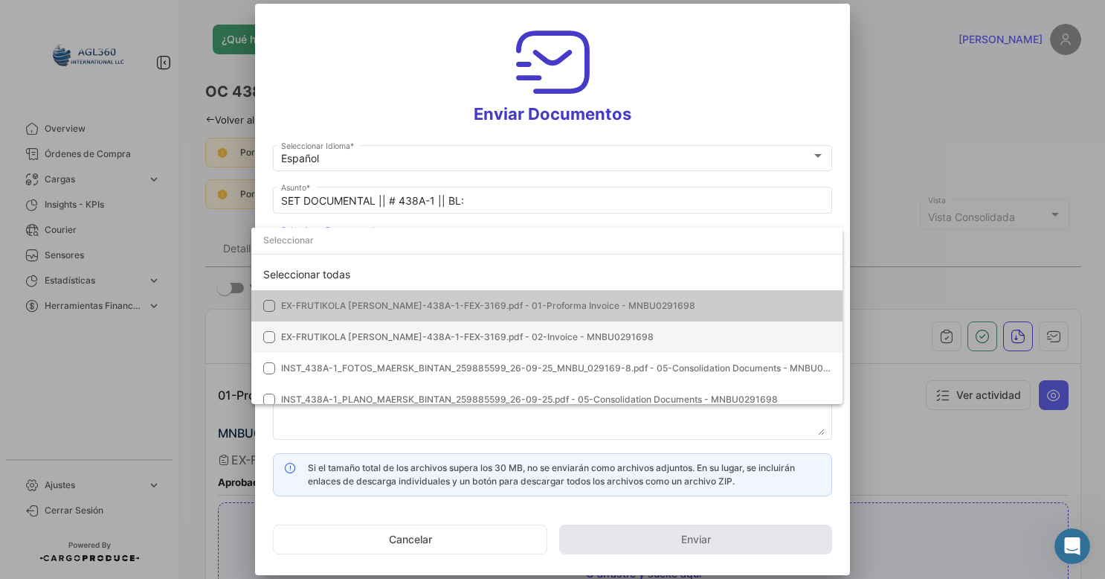
click at [268, 333] on mat-pseudo-checkbox at bounding box center [269, 337] width 12 height 12
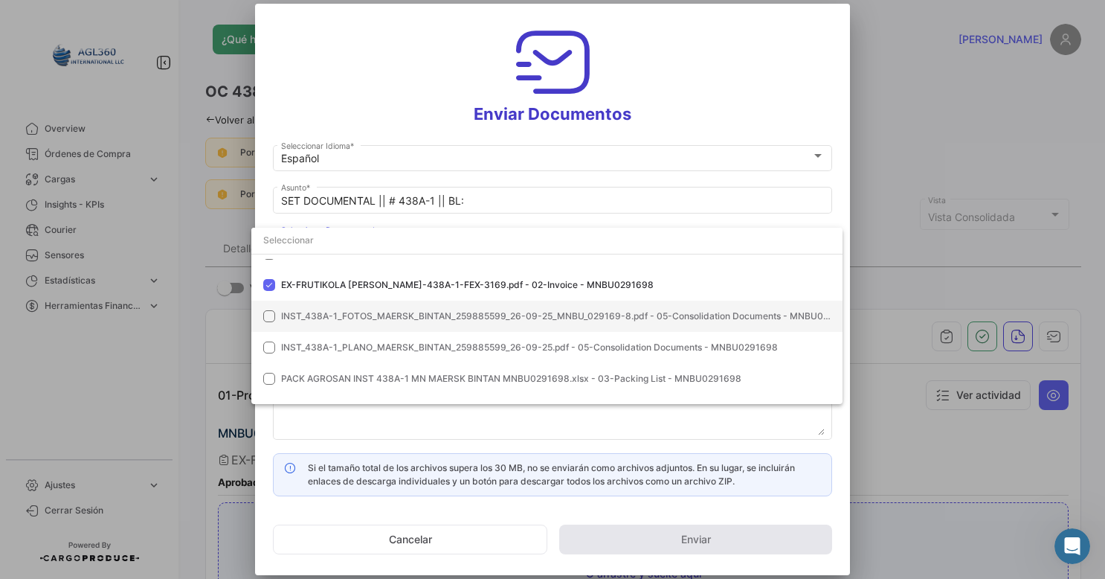
scroll to position [73, 0]
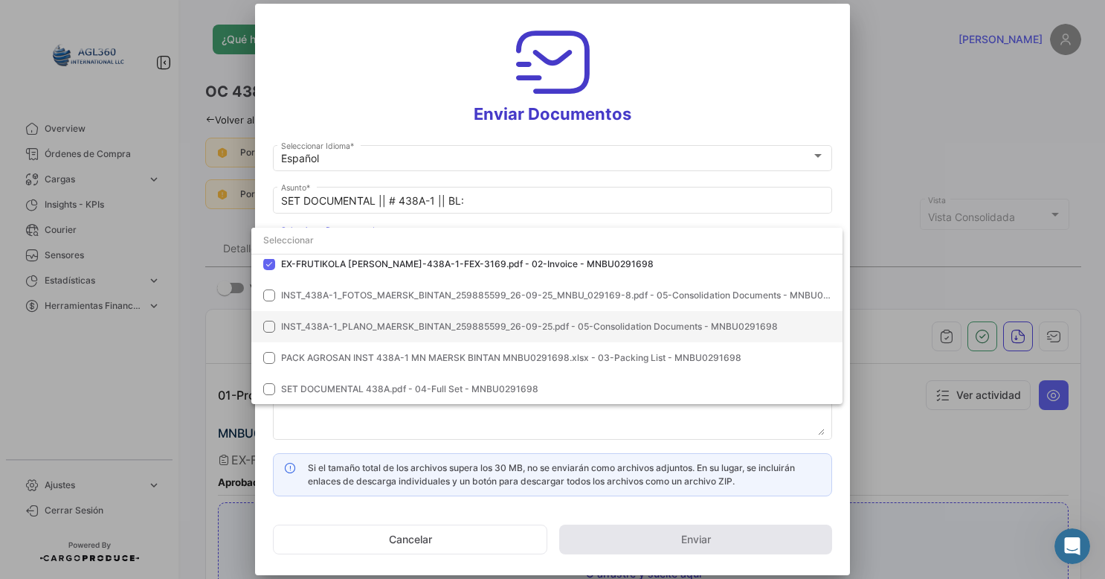
click at [265, 330] on mat-pseudo-checkbox at bounding box center [269, 327] width 12 height 12
click at [269, 329] on mat-pseudo-checkbox at bounding box center [269, 327] width 12 height 12
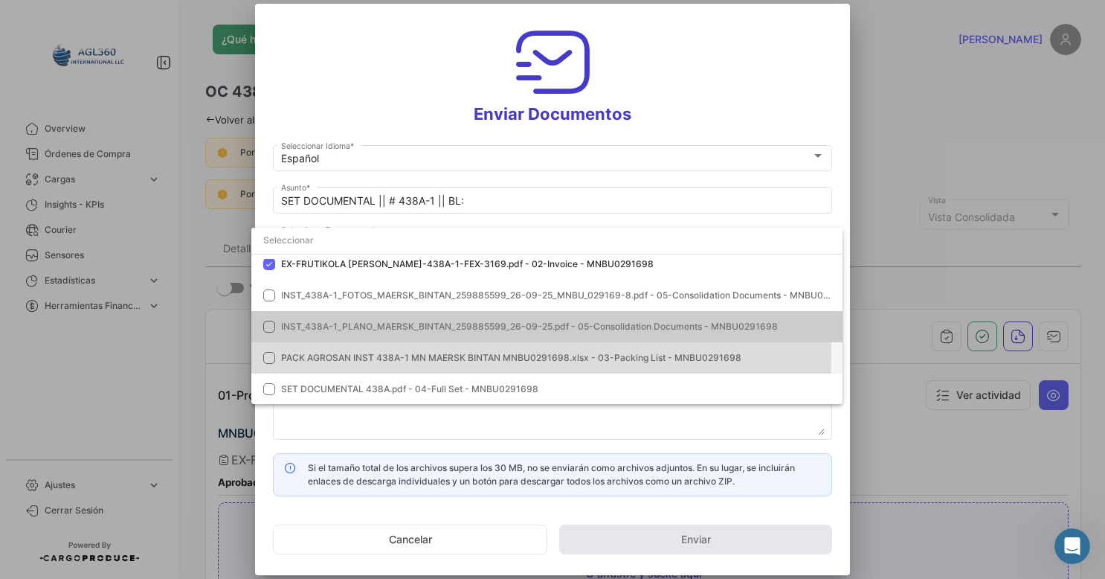
click at [267, 350] on mat-option "PACK AGROSAN INST 438A-1 MN MAERSK BINTAN MNBU0291698.xlsx - 03-Packing List - …" at bounding box center [546, 357] width 591 height 31
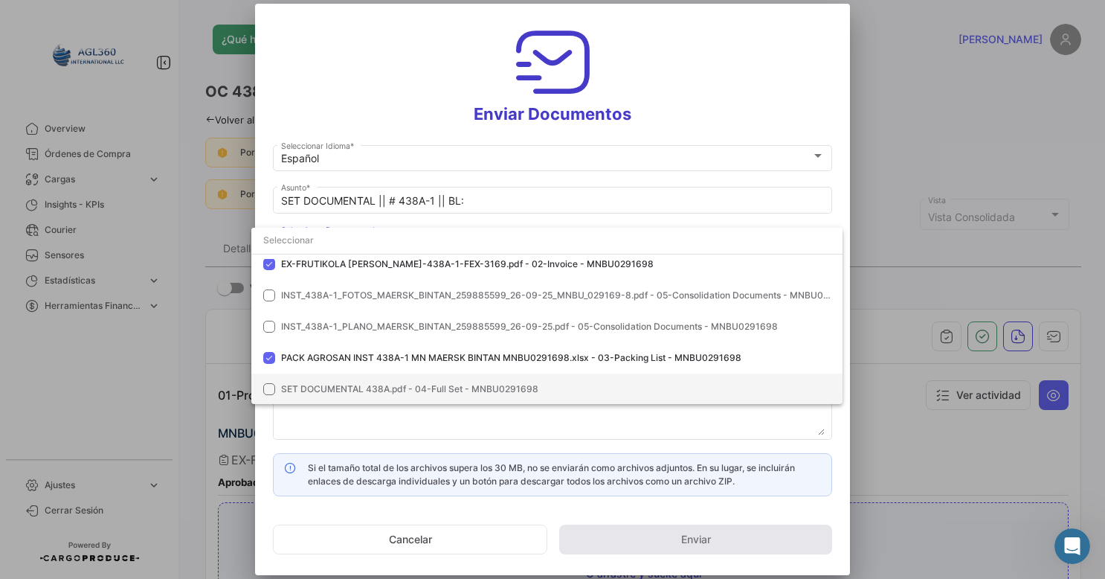
click at [266, 379] on mat-option "SET DOCUMENTAL 438A.pdf - 04-Full Set - MNBU0291698" at bounding box center [546, 388] width 591 height 31
click at [330, 434] on div at bounding box center [552, 289] width 1105 height 579
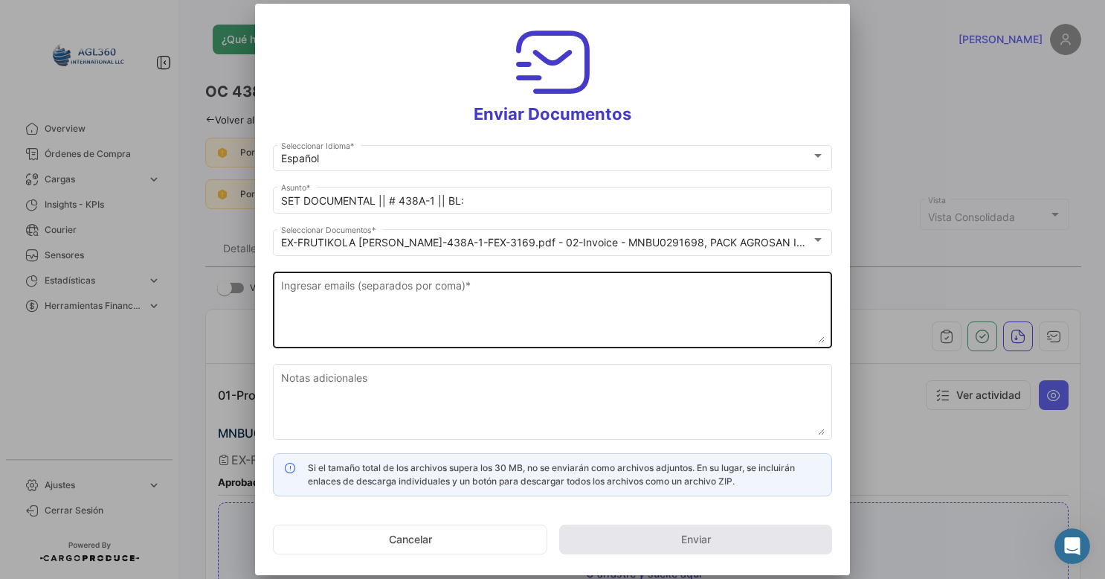
click at [335, 324] on textarea "Ingresar emails (separados por coma) *" at bounding box center [553, 309] width 544 height 65
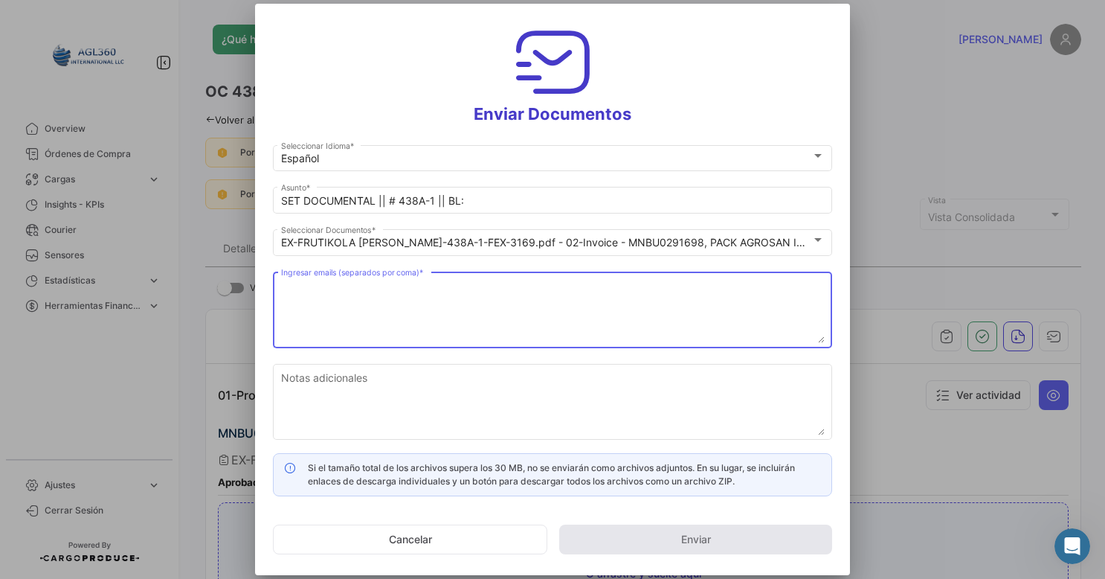
paste textarea "[EMAIL_ADDRESS][DOMAIN_NAME]'"
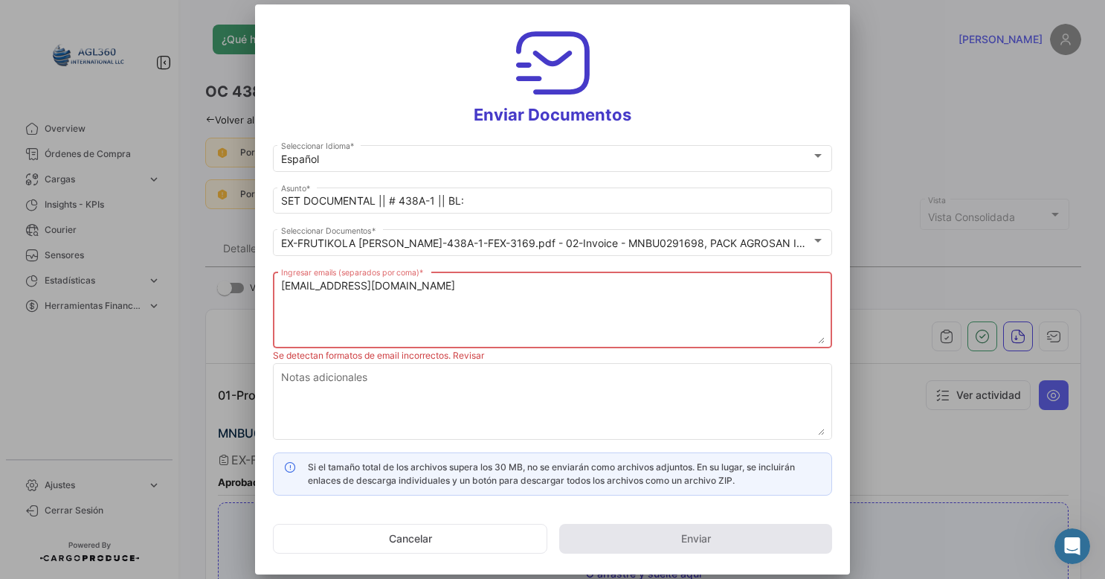
drag, startPoint x: 285, startPoint y: 289, endPoint x: 292, endPoint y: 318, distance: 30.5
click at [286, 290] on textarea "[EMAIL_ADDRESS][DOMAIN_NAME]" at bounding box center [553, 310] width 544 height 65
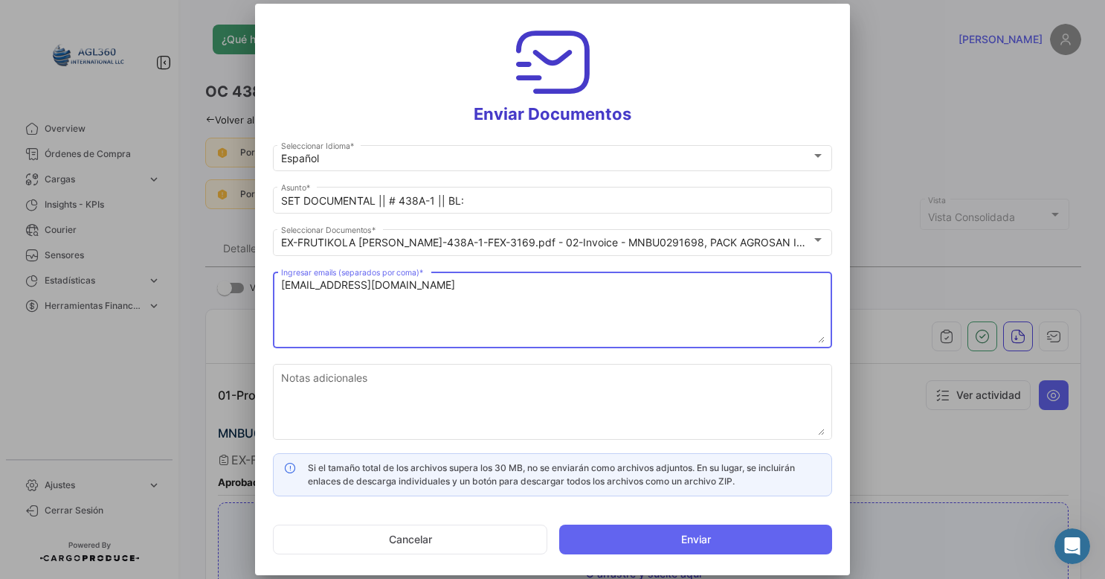
click at [441, 286] on textarea "[EMAIL_ADDRESS][DOMAIN_NAME]" at bounding box center [553, 309] width 544 height 65
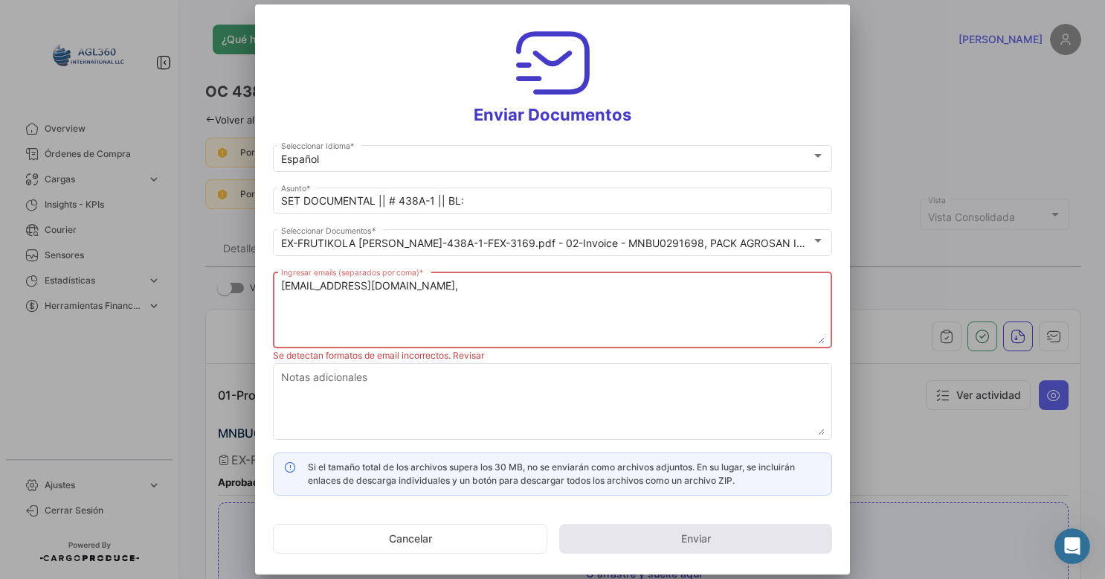
paste textarea "[EMAIL_ADDRESS][DOMAIN_NAME]'"
drag, startPoint x: 438, startPoint y: 285, endPoint x: 439, endPoint y: 347, distance: 62.5
click at [438, 286] on textarea "[EMAIL_ADDRESS][DOMAIN_NAME], [EMAIL_ADDRESS][DOMAIN_NAME]'" at bounding box center [553, 310] width 544 height 65
click at [603, 284] on textarea "[EMAIL_ADDRESS][DOMAIN_NAME], [EMAIL_ADDRESS][DOMAIN_NAME]'" at bounding box center [553, 310] width 544 height 65
paste textarea "[EMAIL_ADDRESS][DOMAIN_NAME]'"
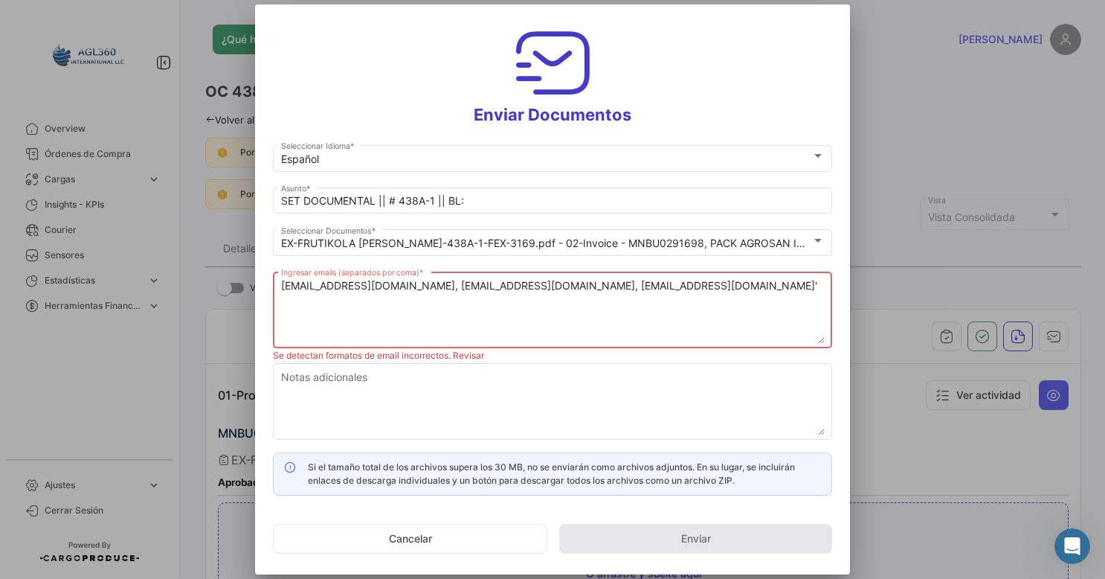
drag, startPoint x: 596, startPoint y: 285, endPoint x: 597, endPoint y: 328, distance: 43.2
click at [599, 289] on textarea "[EMAIL_ADDRESS][DOMAIN_NAME], [EMAIL_ADDRESS][DOMAIN_NAME], [EMAIL_ADDRESS][DOM…" at bounding box center [553, 310] width 544 height 65
click at [728, 287] on textarea "[EMAIL_ADDRESS][DOMAIN_NAME], [EMAIL_ADDRESS][DOMAIN_NAME], [EMAIL_ADDRESS][DOM…" at bounding box center [553, 310] width 544 height 65
paste textarea "[PERSON_NAME] <[EMAIL_ADDRESS][DOMAIN_NAME]>"
drag, startPoint x: 283, startPoint y: 298, endPoint x: 382, endPoint y: 296, distance: 99.0
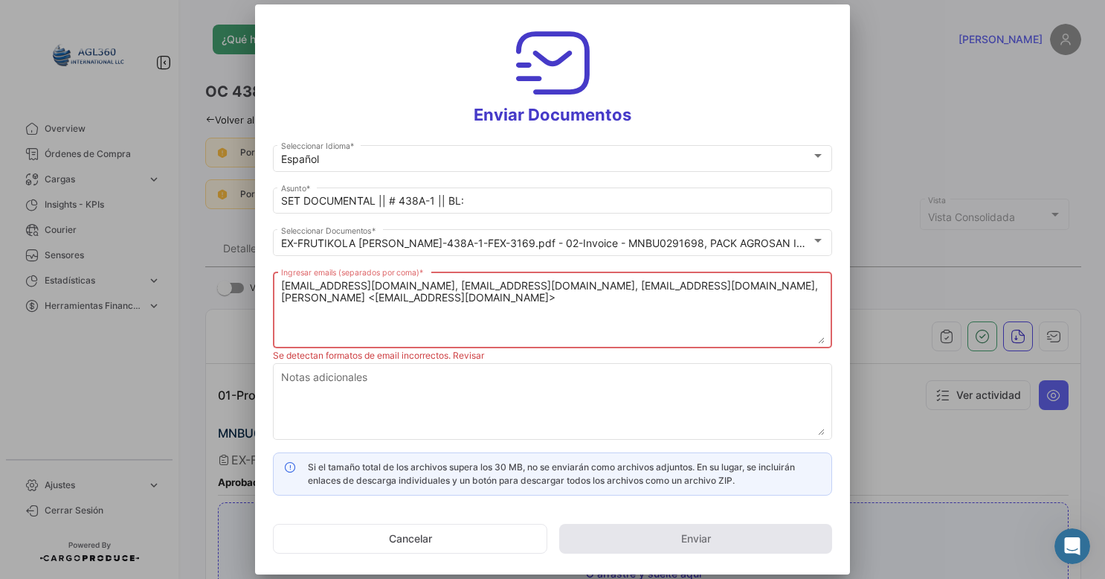
click at [326, 296] on textarea "[EMAIL_ADDRESS][DOMAIN_NAME], [EMAIL_ADDRESS][DOMAIN_NAME], [EMAIL_ADDRESS][DOM…" at bounding box center [553, 310] width 544 height 65
click at [287, 300] on textarea "[EMAIL_ADDRESS][DOMAIN_NAME], [EMAIL_ADDRESS][DOMAIN_NAME], [EMAIL_ADDRESS][DOM…" at bounding box center [553, 310] width 544 height 65
drag, startPoint x: 814, startPoint y: 284, endPoint x: 860, endPoint y: 287, distance: 46.2
click at [860, 287] on div "Enviar Documentos Español Seleccionar Idioma * SET DOCUMENTAL || # 438A-1 || BL…" at bounding box center [552, 289] width 1105 height 579
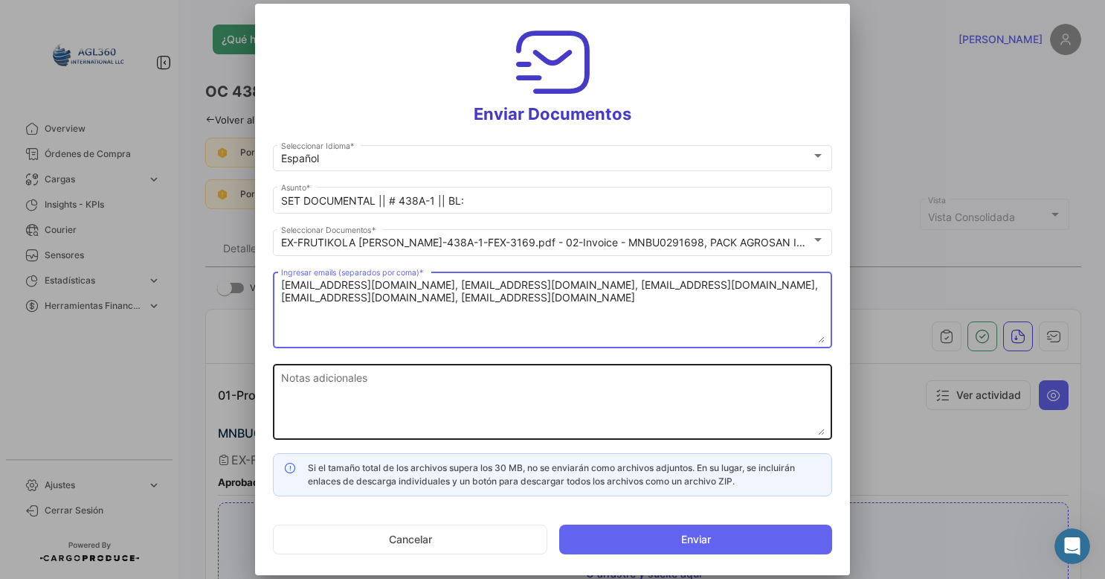
type textarea "[EMAIL_ADDRESS][DOMAIN_NAME], [EMAIL_ADDRESS][DOMAIN_NAME], [EMAIL_ADDRESS][DOM…"
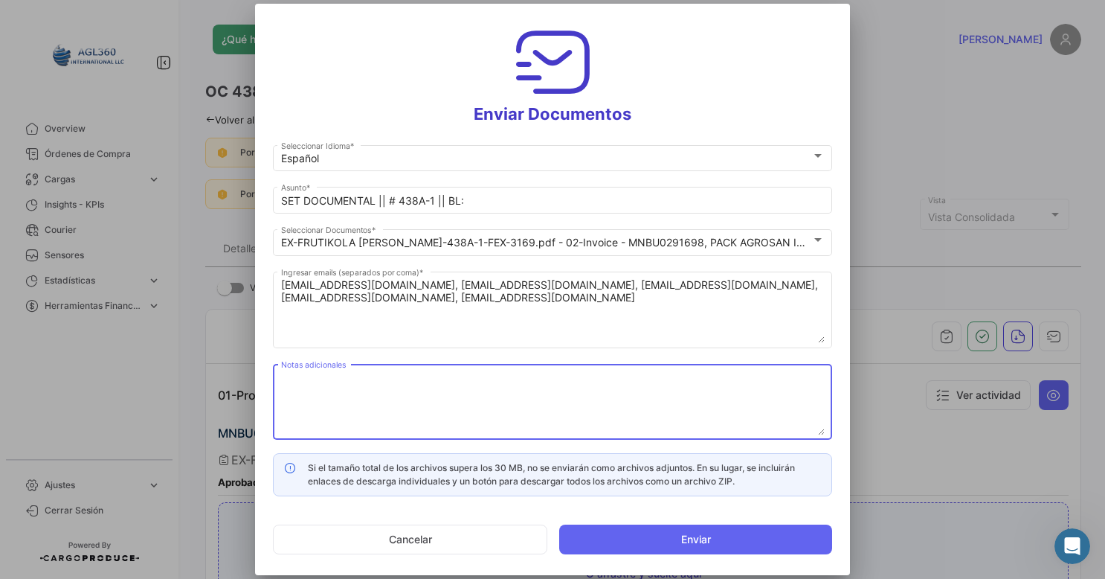
click at [516, 409] on textarea "Notas adicionales" at bounding box center [553, 402] width 544 height 65
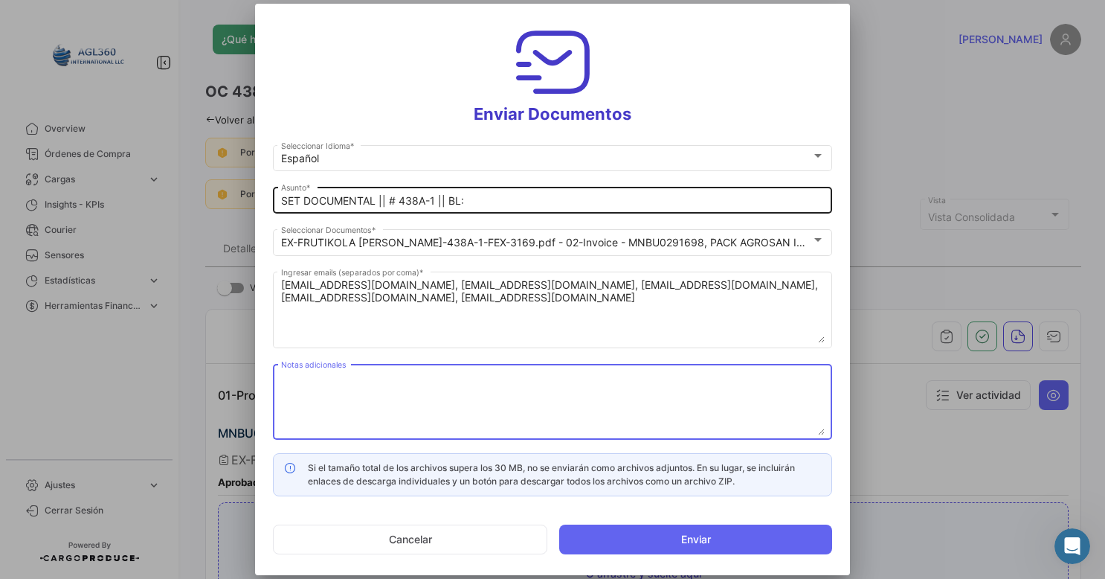
click at [516, 206] on input "SET DOCUMENTAL || # 438A-1 || BL:" at bounding box center [553, 201] width 544 height 13
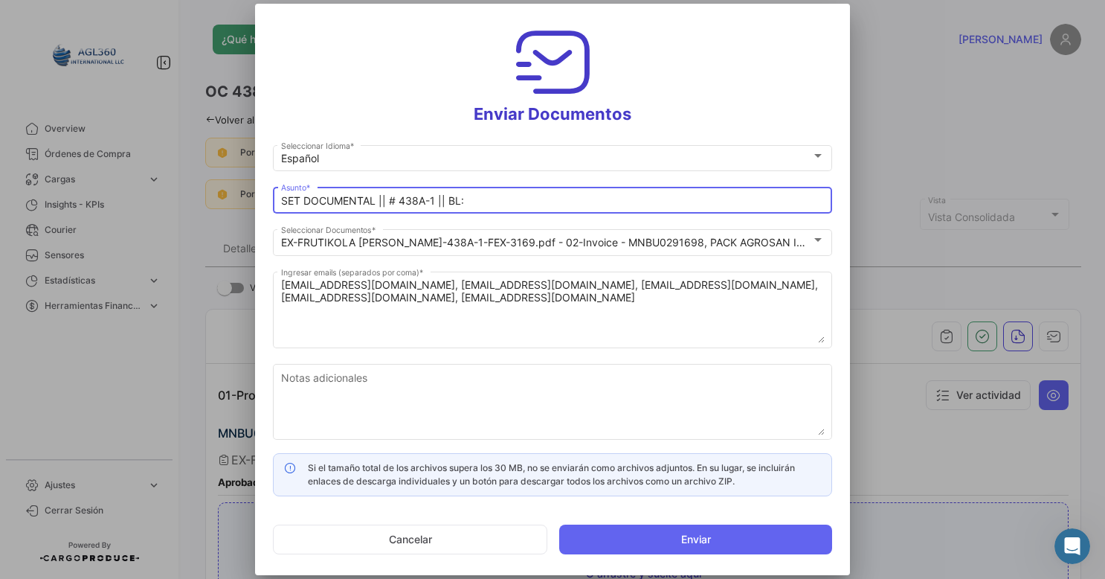
paste input "259885599"
click at [376, 198] on input "SET DOCUMENTAL || # 438A-1 || BL: 259885599" at bounding box center [553, 201] width 544 height 13
drag, startPoint x: 542, startPoint y: 196, endPoint x: 561, endPoint y: 202, distance: 20.2
click at [545, 196] on input "SET DOCUMENTAL || # 438A-1 || BL: 259885599" at bounding box center [553, 201] width 544 height 13
paste input "FRUTIKOLA [PERSON_NAME] 2021, [GEOGRAPHIC_DATA]"
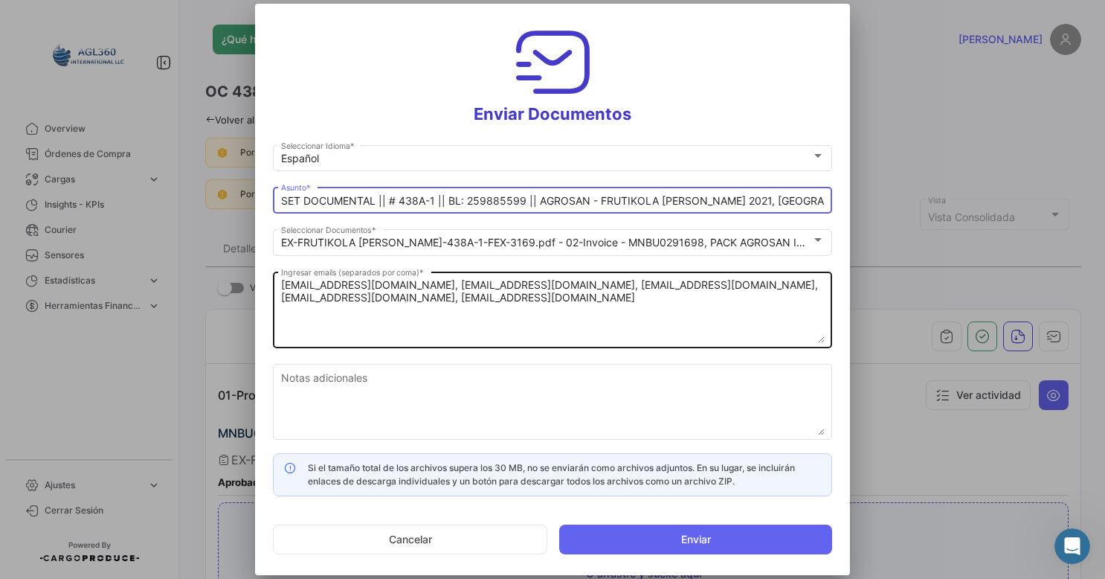
type input "SET DOCUMENTAL || # 438A-1 || BL: 259885599 || AGROSAN - FRUTIKOLA [PERSON_NAME…"
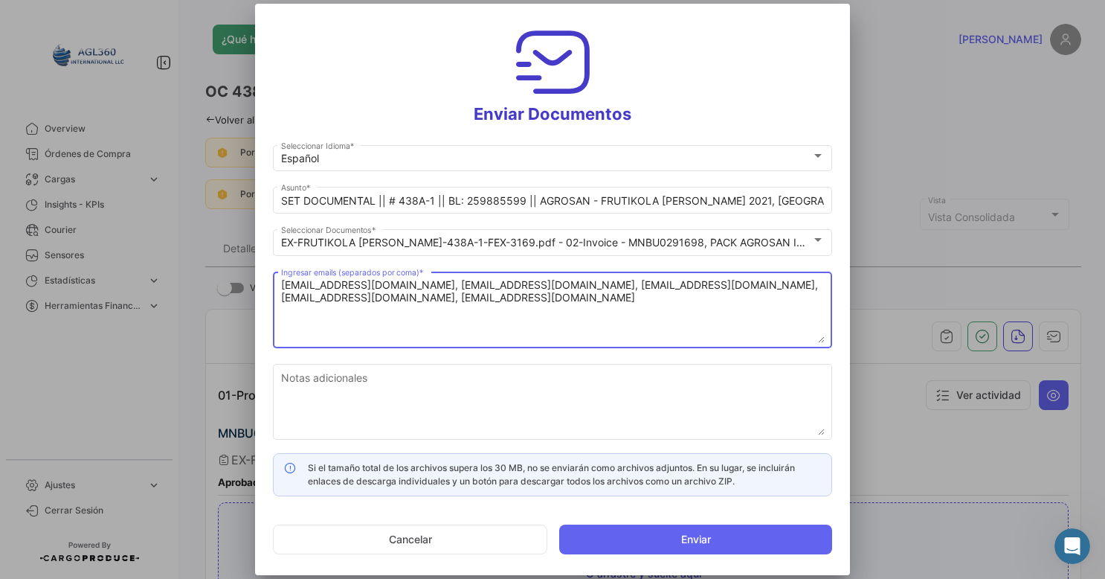
click at [449, 312] on textarea "[EMAIL_ADDRESS][DOMAIN_NAME], [EMAIL_ADDRESS][DOMAIN_NAME], [EMAIL_ADDRESS][DOM…" at bounding box center [553, 309] width 544 height 65
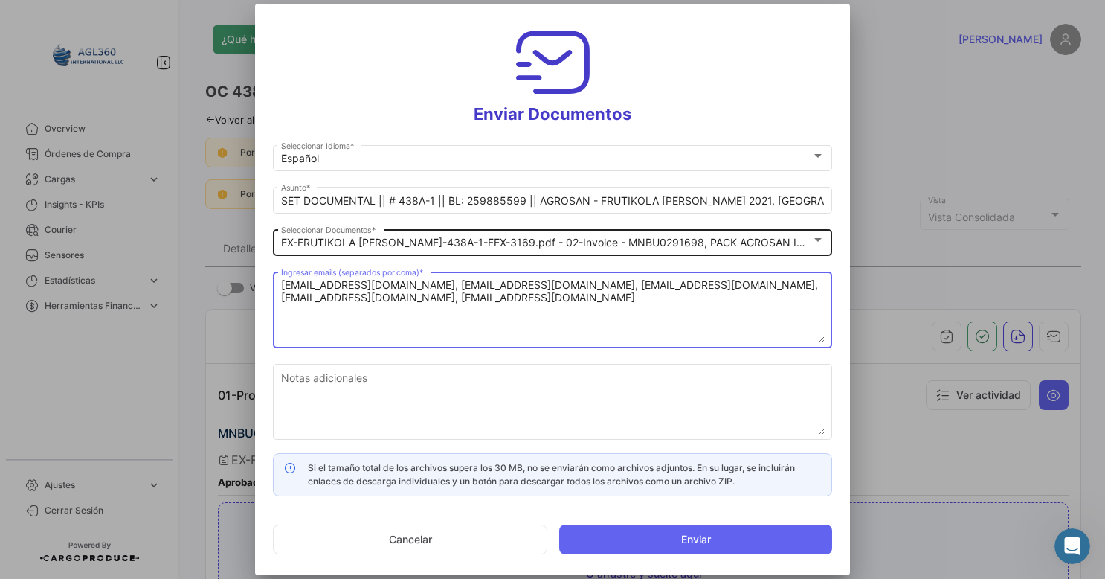
click at [810, 244] on mat-select-trigger "EX-FRUTIKOLA [PERSON_NAME]-438A-1-FEX-3169.pdf - 02-Invoice - MNBU0291698, PACK…" at bounding box center [910, 242] width 1259 height 13
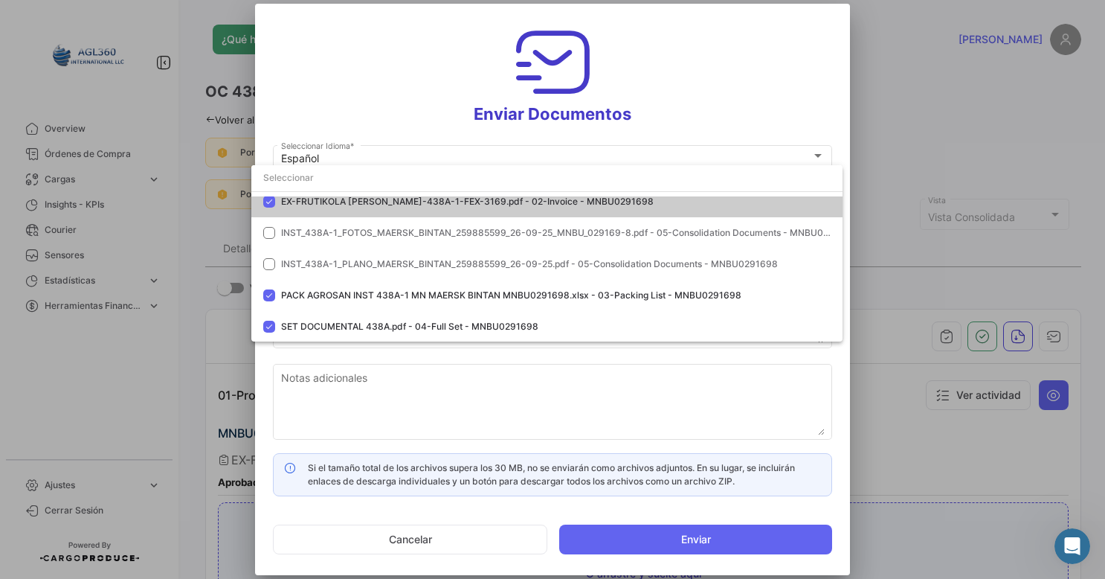
click at [661, 536] on div at bounding box center [552, 289] width 1105 height 579
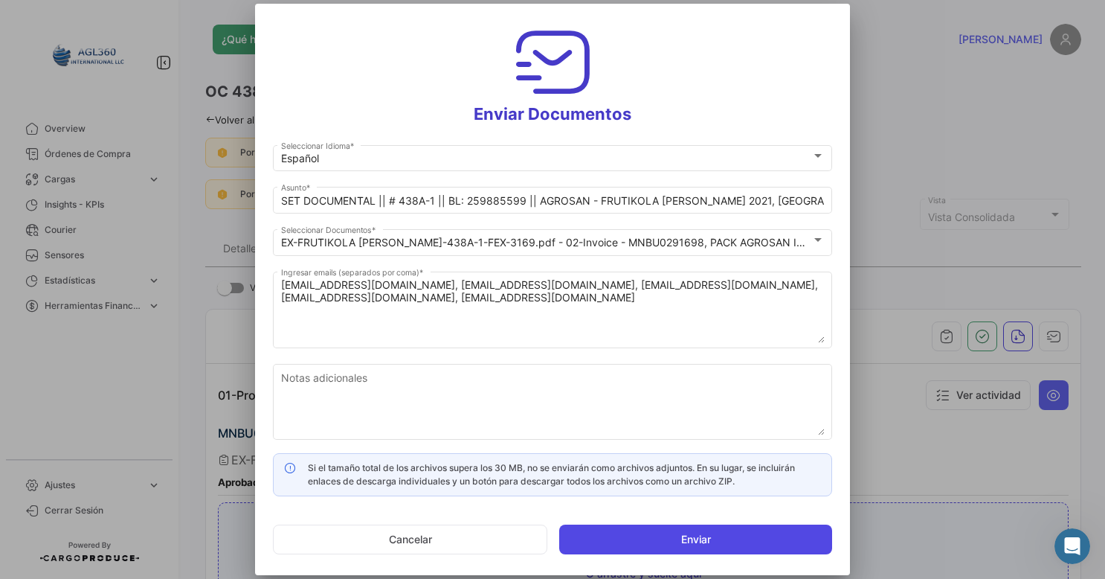
click at [650, 540] on button "Enviar" at bounding box center [695, 539] width 273 height 30
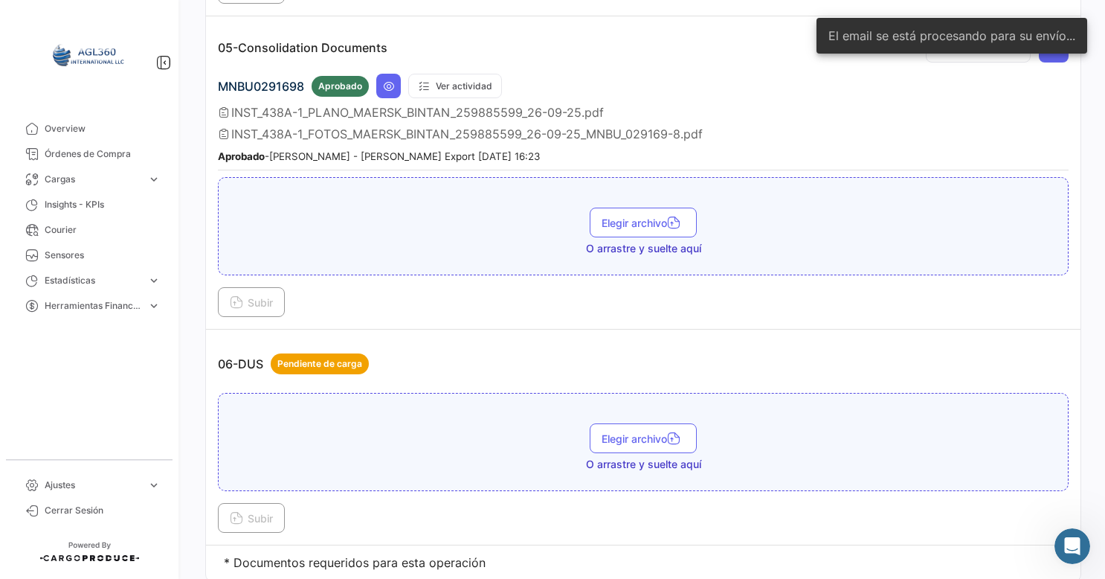
scroll to position [1545, 0]
